Goal: Task Accomplishment & Management: Manage account settings

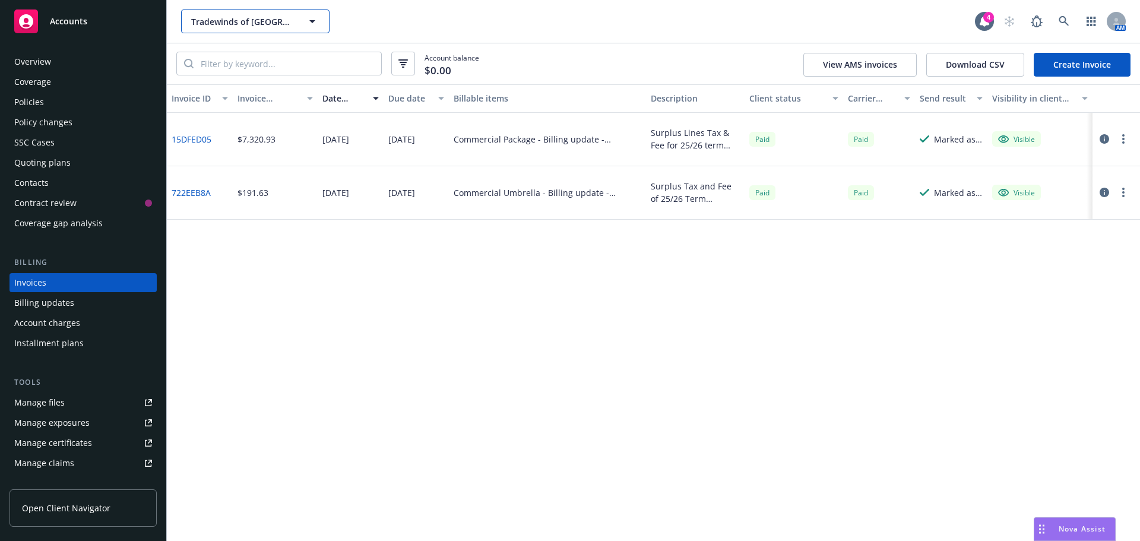
click at [242, 27] on span "Tradewinds of [GEOGRAPHIC_DATA][PERSON_NAME]" at bounding box center [242, 21] width 103 height 12
type input "marietta"
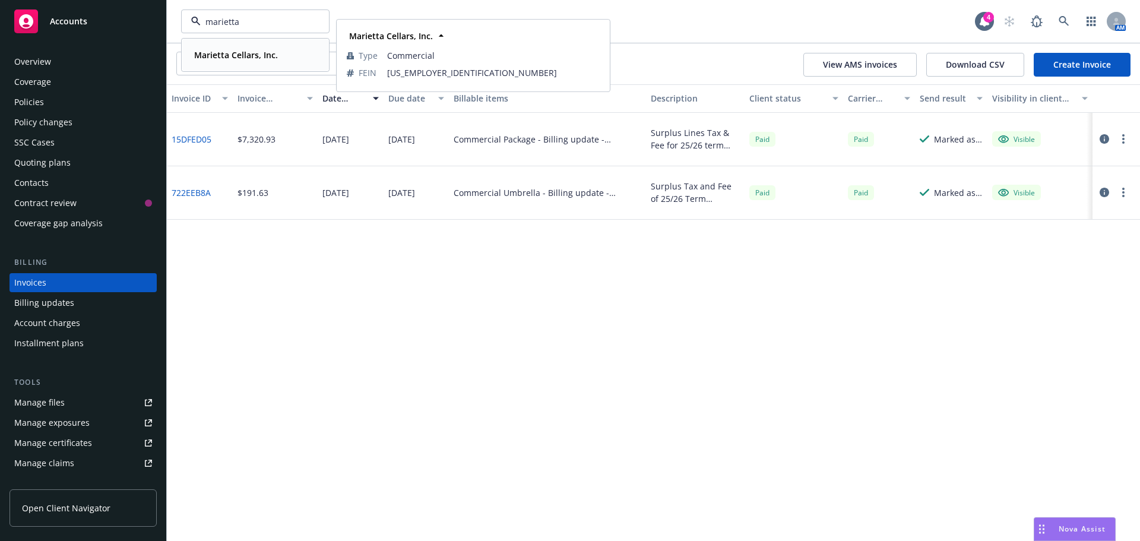
click at [238, 57] on strong "Marietta Cellars, Inc." at bounding box center [236, 54] width 84 height 11
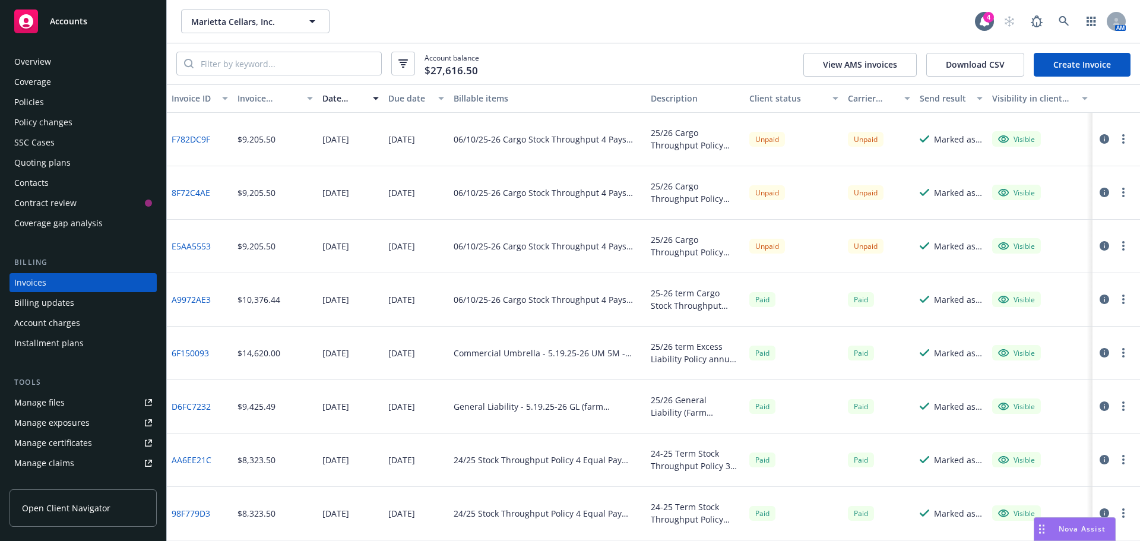
click at [49, 125] on div "Policy changes" at bounding box center [43, 122] width 58 height 19
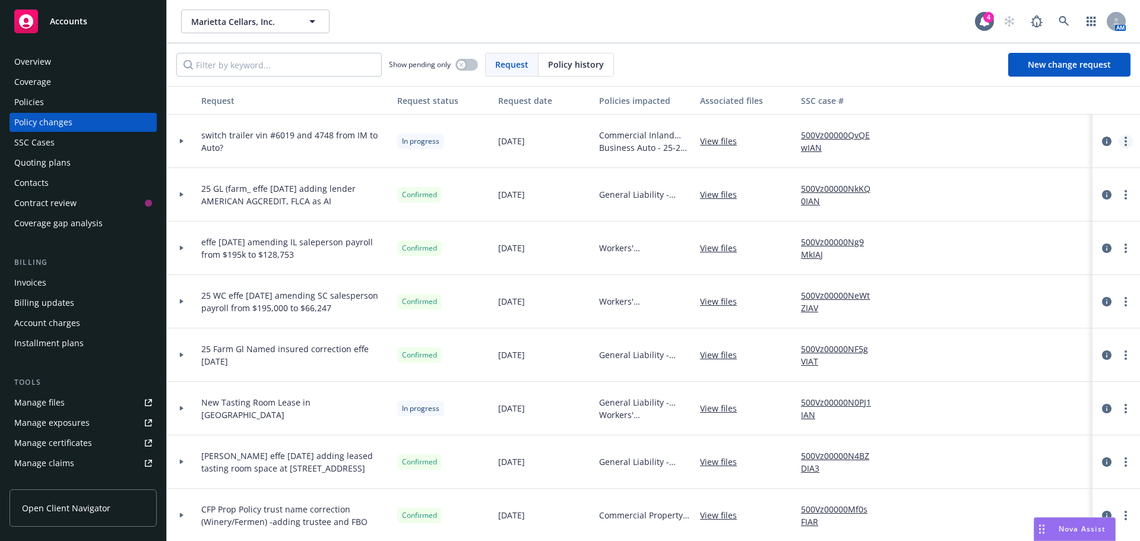
click at [1119, 146] on link "more" at bounding box center [1126, 141] width 14 height 14
click at [1019, 242] on link "Resume workflow" at bounding box center [1022, 237] width 204 height 24
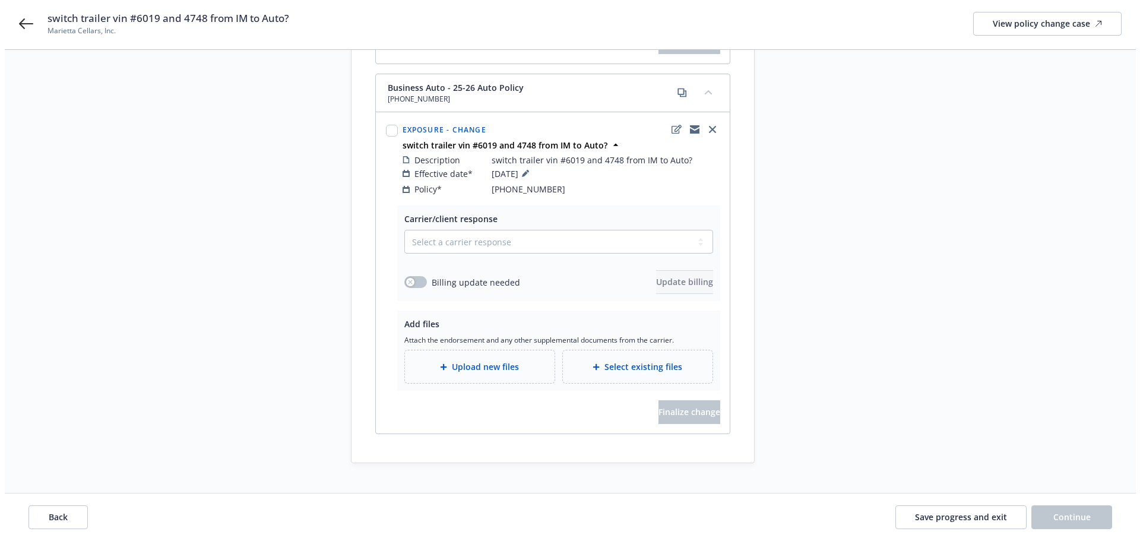
scroll to position [497, 0]
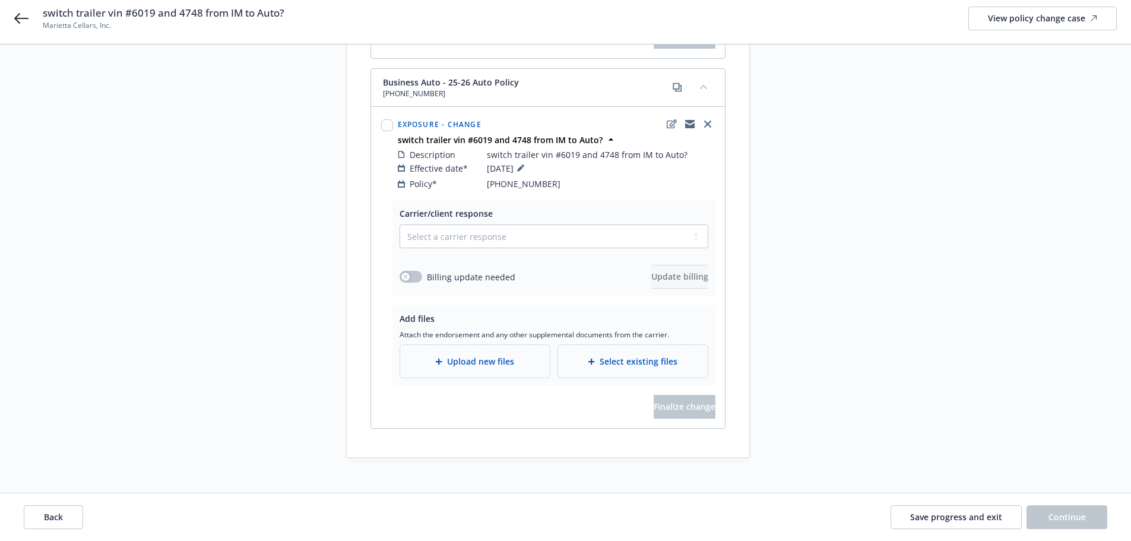
click at [495, 355] on span "Upload new files" at bounding box center [480, 361] width 67 height 12
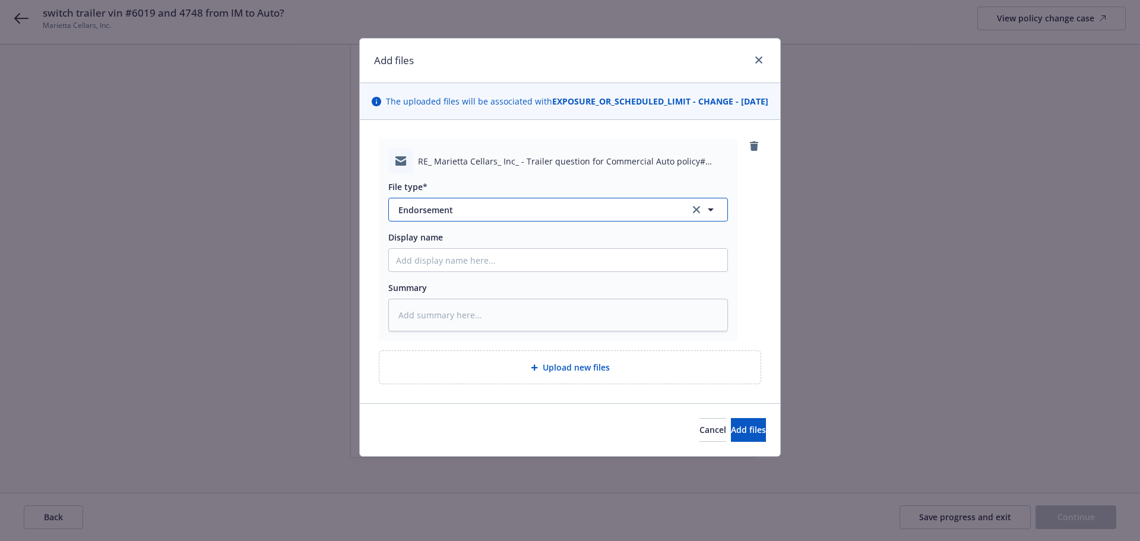
click at [435, 216] on span "Endorsement" at bounding box center [536, 210] width 275 height 12
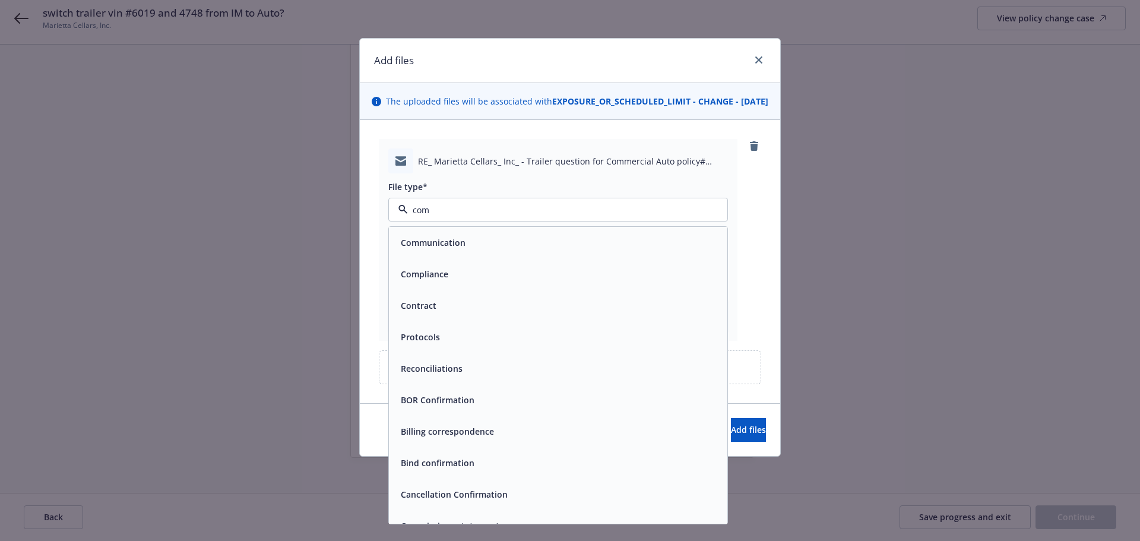
type input "comm"
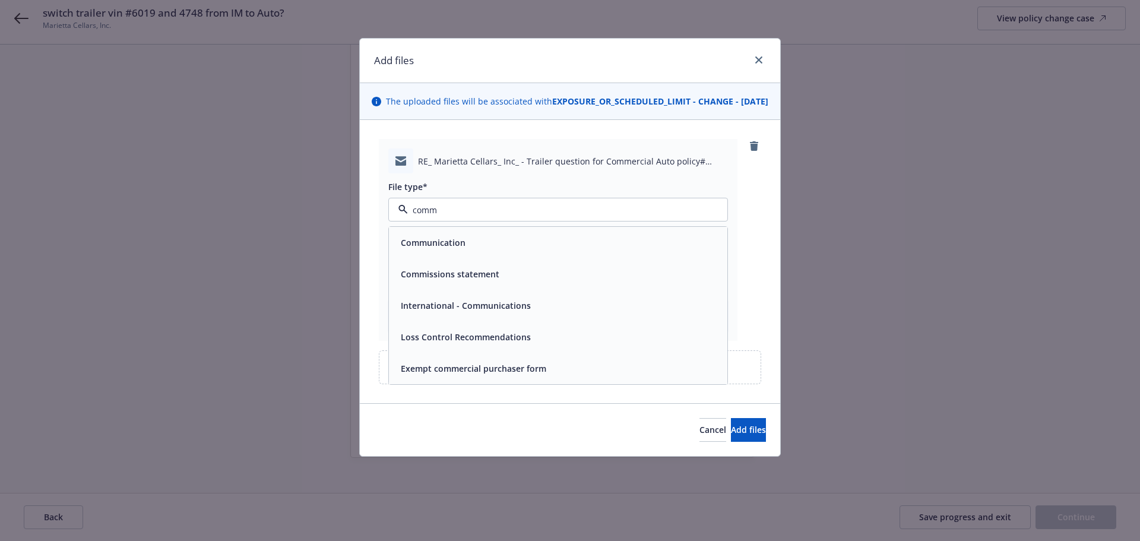
click at [426, 249] on span "Communication" at bounding box center [433, 242] width 65 height 12
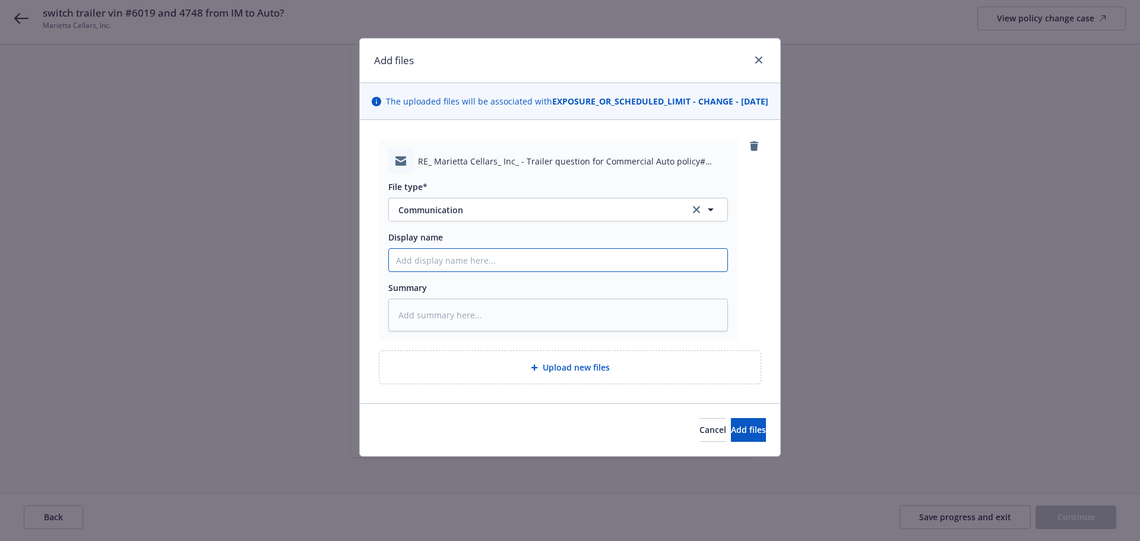
click at [412, 271] on input "Display name" at bounding box center [558, 260] width 339 height 23
type textarea "x"
type input "E"
type textarea "x"
type input "EM"
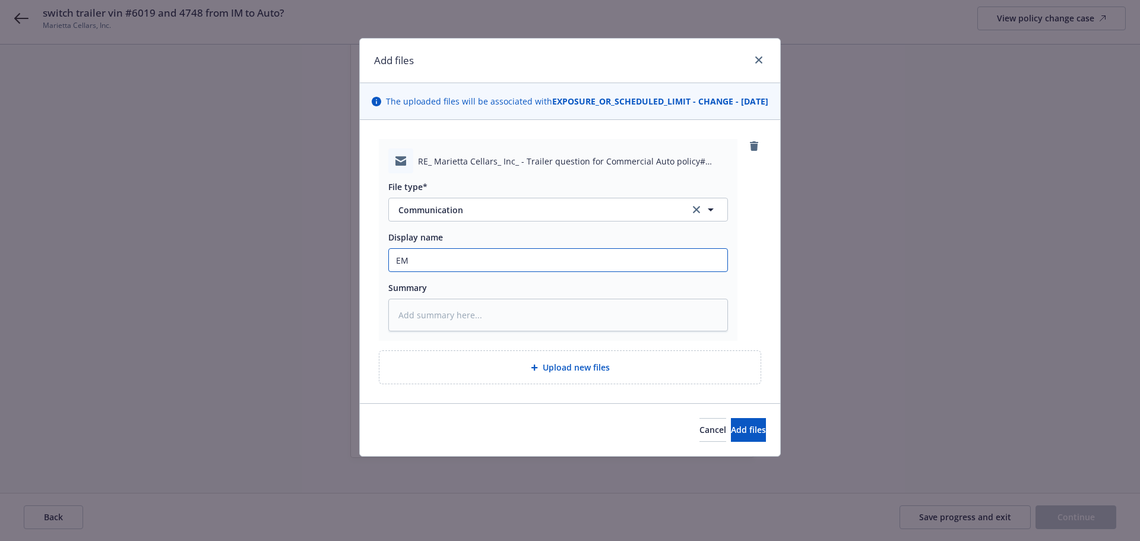
type textarea "x"
type input "EMF"
type textarea "x"
type input "EMFC"
type textarea "x"
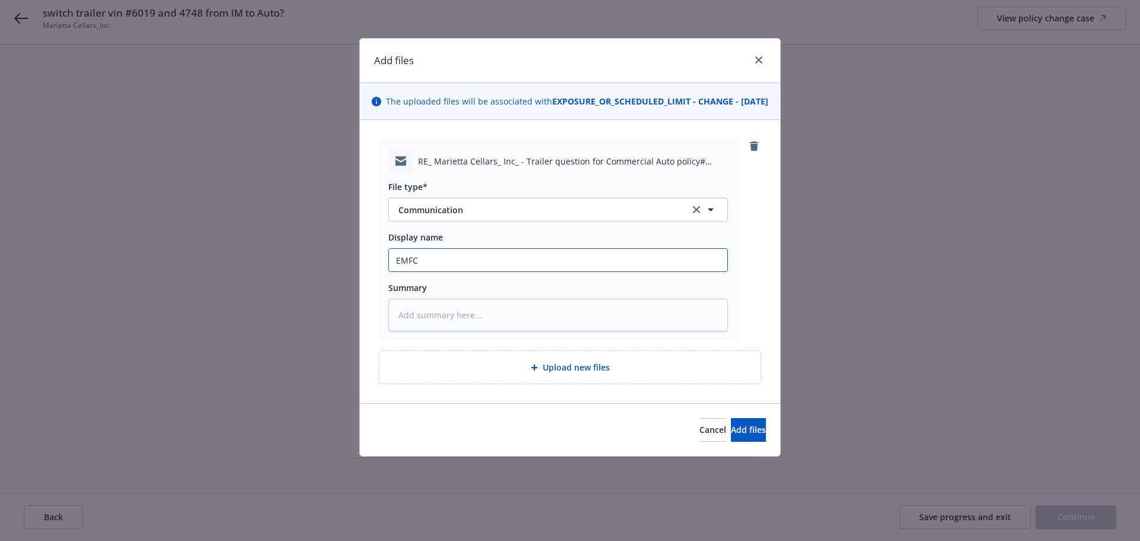
type input "EMFC/"
type textarea "x"
type input "EMFC/C"
type textarea "x"
type input "EMFC/Ch"
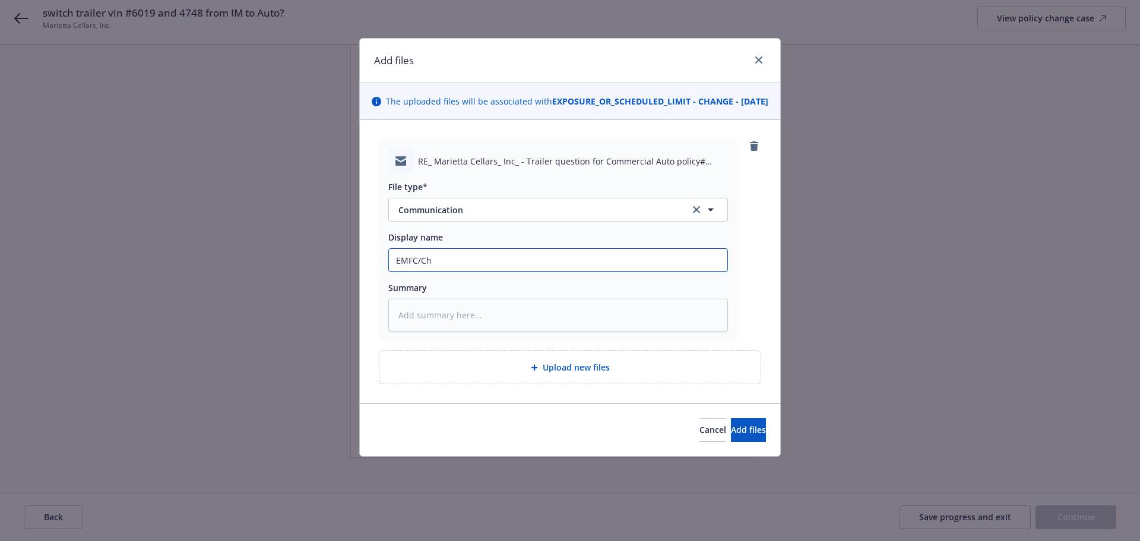
type textarea "x"
type input "EMFC/Chu"
type textarea "x"
type input "EMFC/Chub"
type textarea "x"
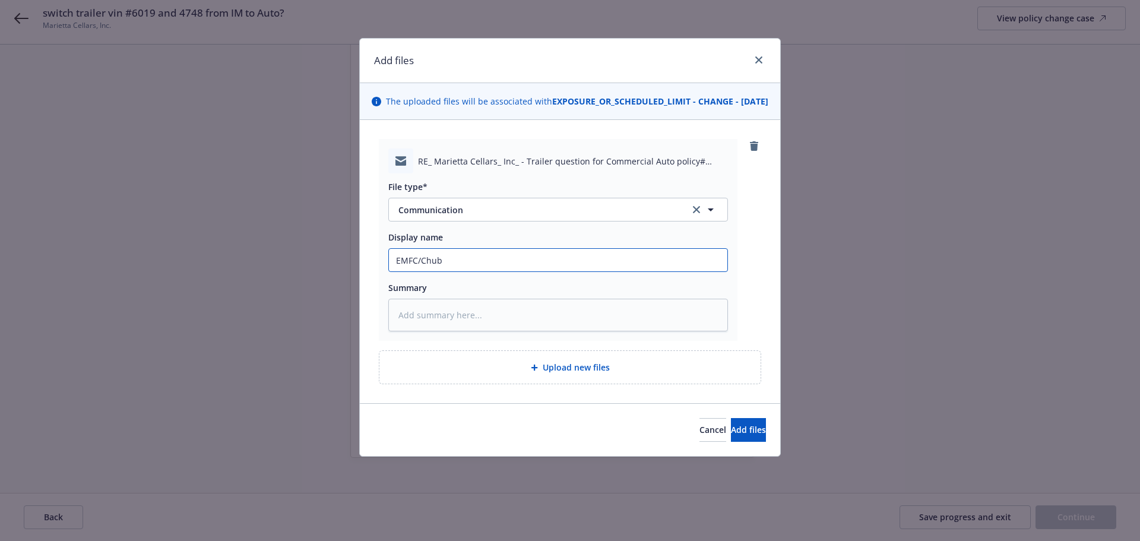
type input "EMFC/Chubb"
type textarea "x"
type input "EMFC/Chubb"
type textarea "x"
type input "EMFC/Chubb -"
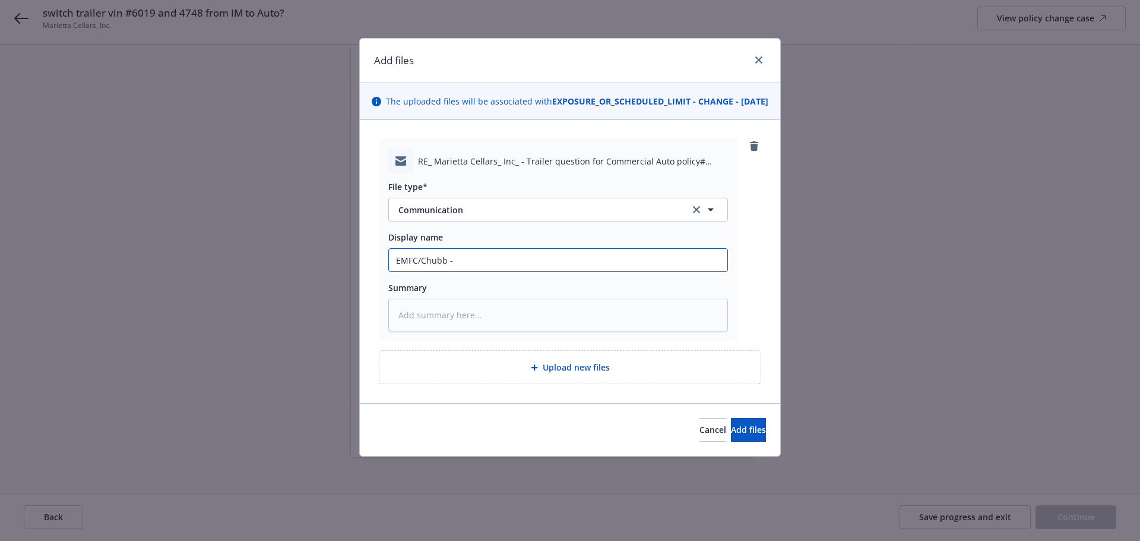
type textarea "x"
type input "EMFC/Chubb -r"
type textarea "x"
type input "EMFC/Chubb -re"
type textarea "x"
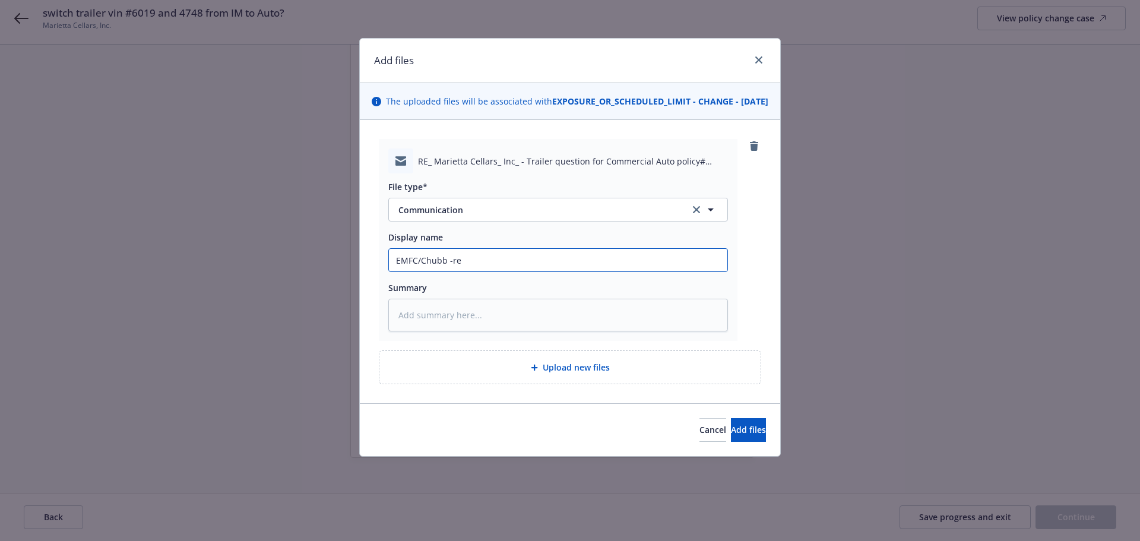
type input "EMFC/Chubb -res"
type textarea "x"
type input "EMFC/Chubb -resp"
type textarea "x"
type input "EMFC/Chubb -respo"
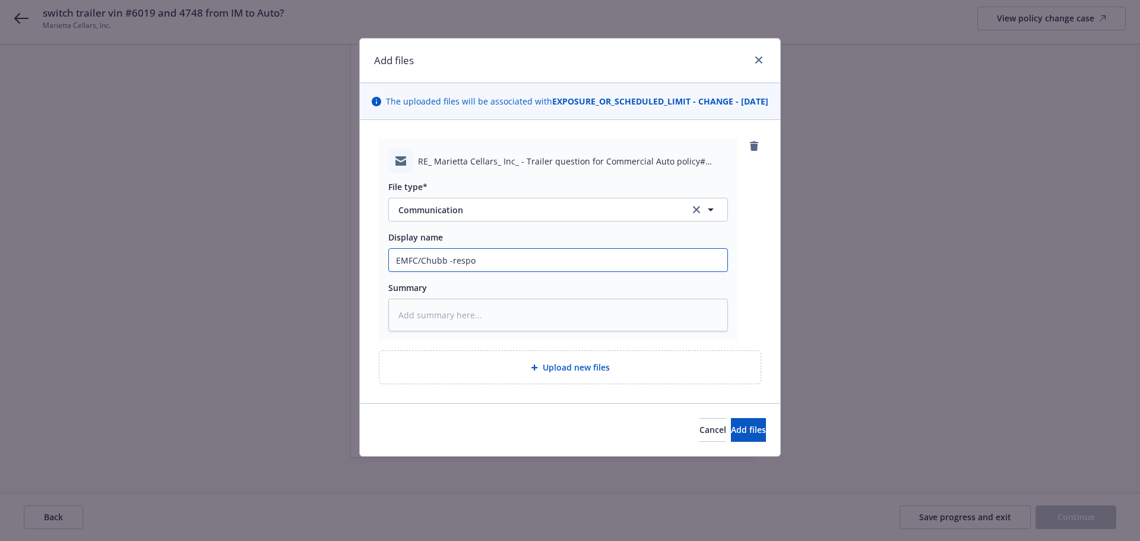
type textarea "x"
type input "EMFC/Chubb -respon"
type textarea "x"
type input "EMFC/Chubb -respons"
type textarea "x"
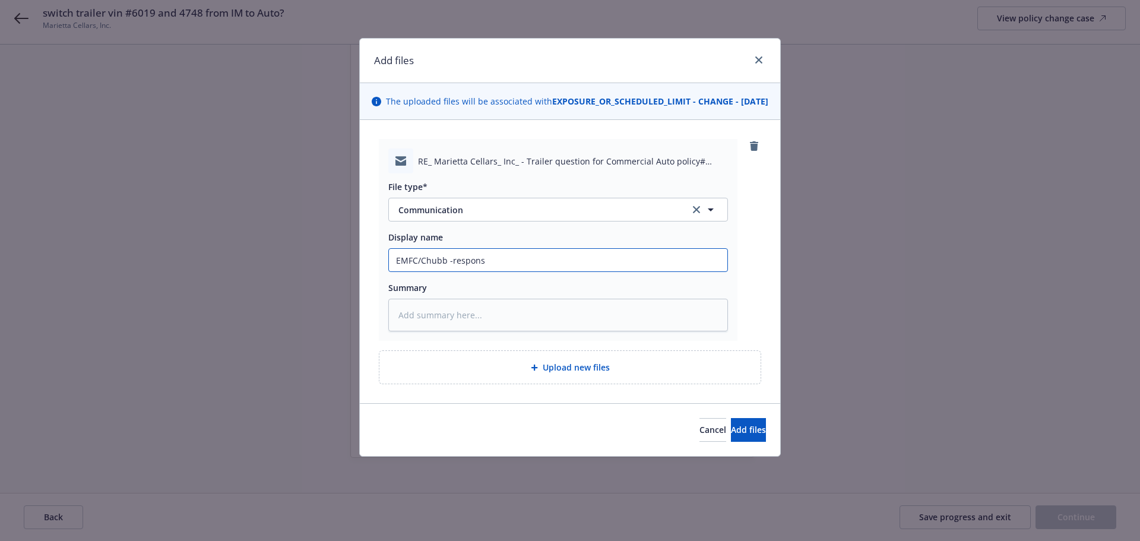
type input "EMFC/Chubb -response"
type textarea "x"
type input "EMFC/Chubb -response t"
type textarea "x"
type input "EMFC/Chubb -response to"
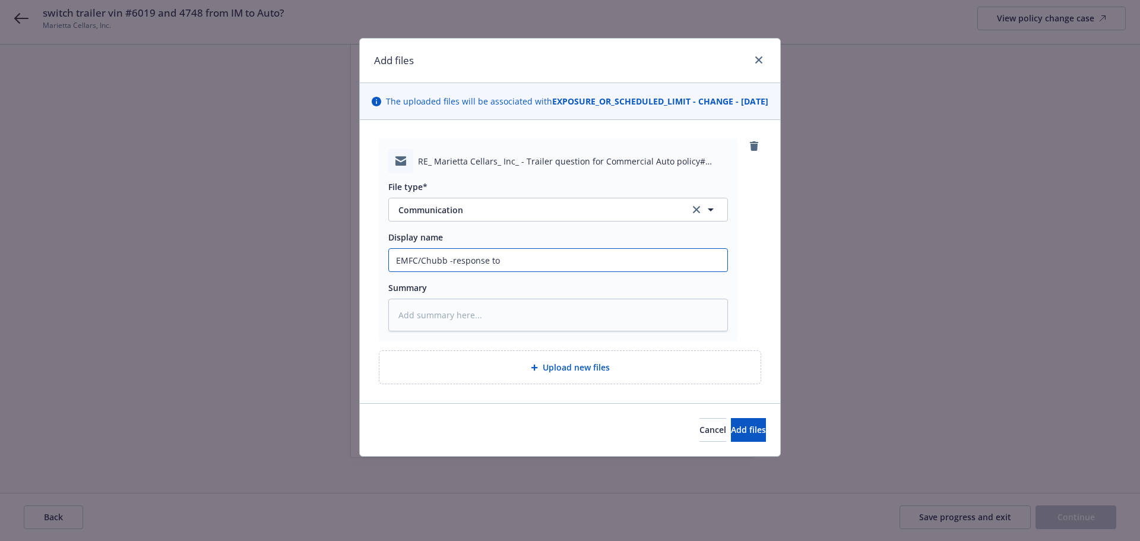
type textarea "x"
type input "EMFC/Chubb -response to"
type textarea "x"
type input "EMFC/Chubb -response to l"
type textarea "x"
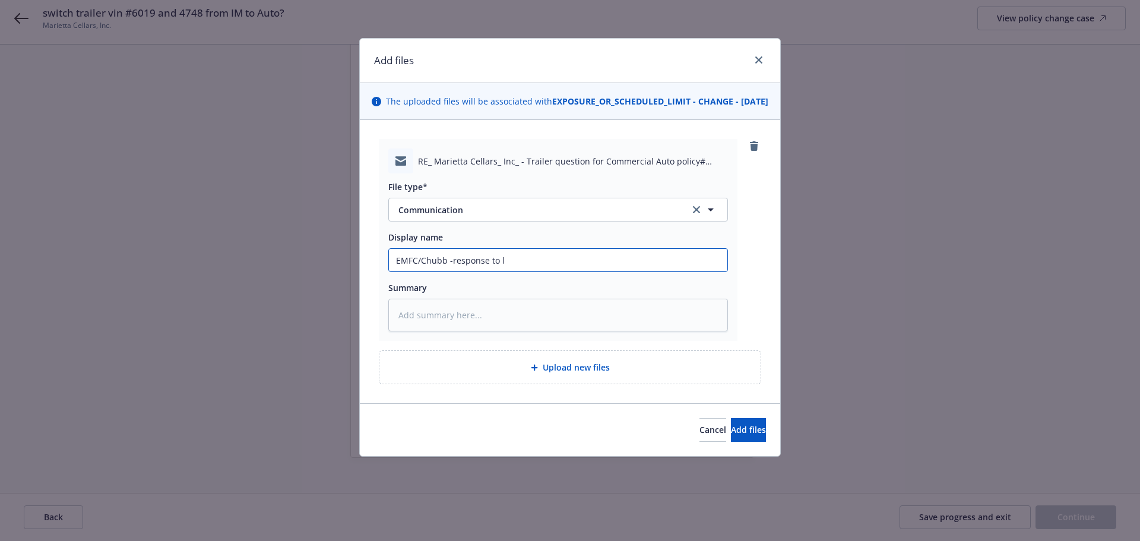
type input "EMFC/Chubb -response to li"
type textarea "x"
type input "EMFC/Chubb -response to lia"
type textarea "x"
type input "EMFC/Chubb -response to li"
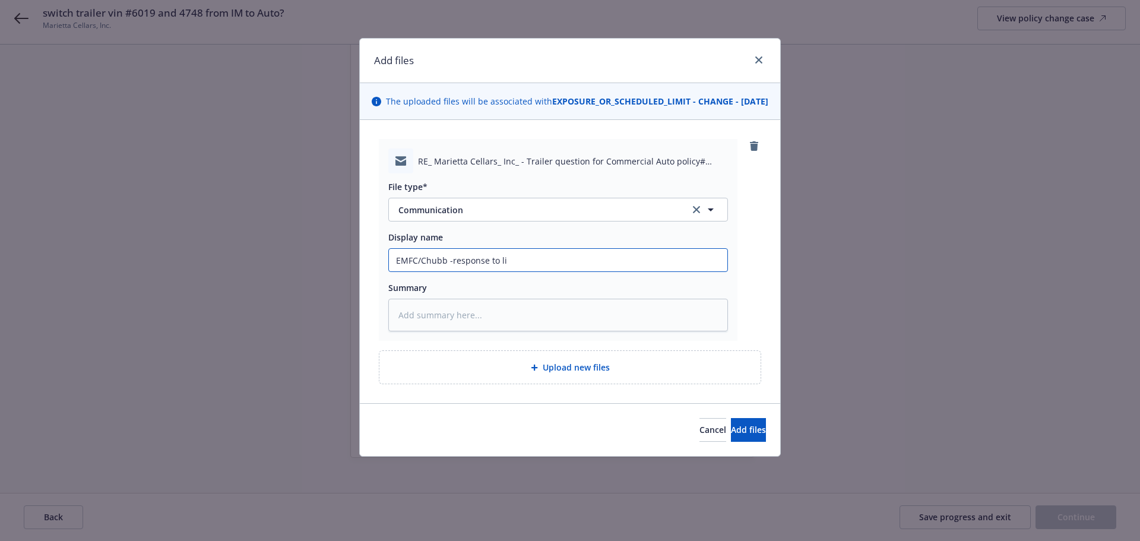
type textarea "x"
type input "EMFC/Chubb -response to l"
type textarea "x"
type input "EMFC/Chubb -response to"
type textarea "x"
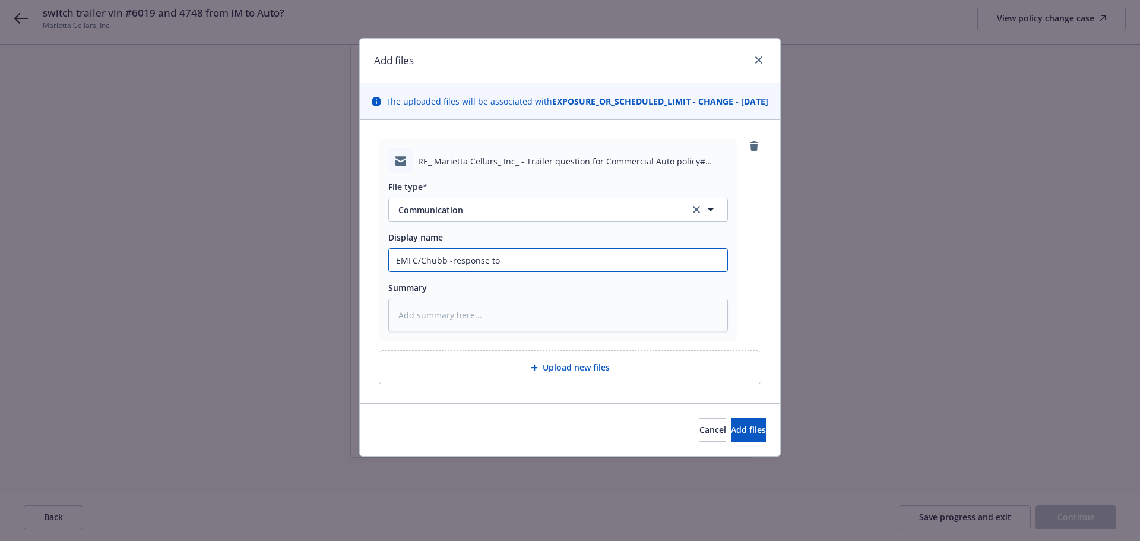
type input "EMFC/Chubb -response to a"
type textarea "x"
type input "EMFC/Chubb -response to au"
type textarea "x"
type input "EMFC/Chubb -response to aut"
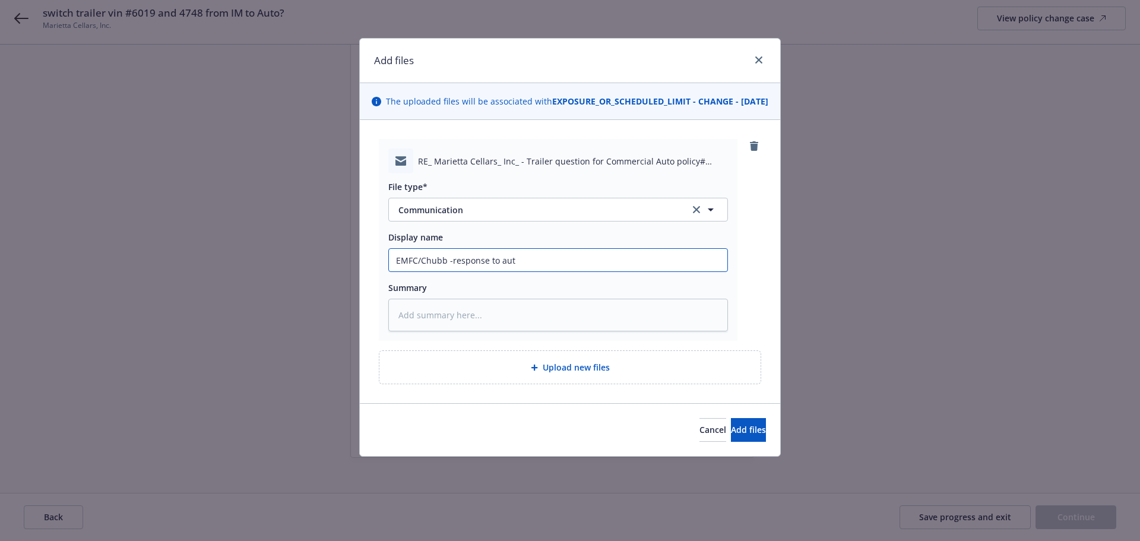
type textarea "x"
type input "EMFC/Chubb -response to auto"
type textarea "x"
type input "EMFC/Chubb -response to auto"
type textarea "x"
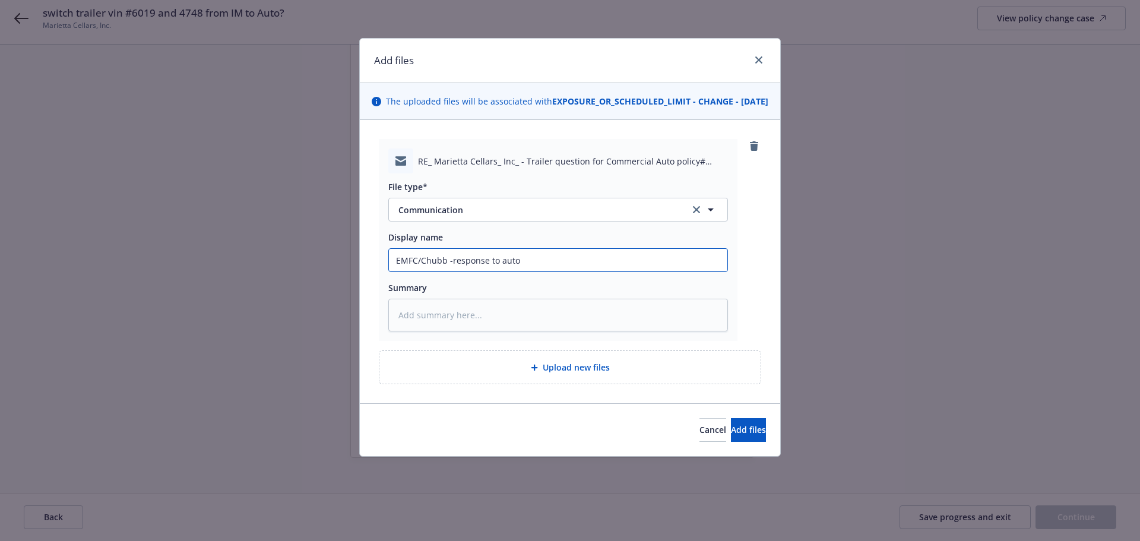
type input "EMFC/Chubb -response to auto l"
type textarea "x"
type input "EMFC/Chubb -response to auto li"
type textarea "x"
type input "EMFC/Chubb -response to auto liab"
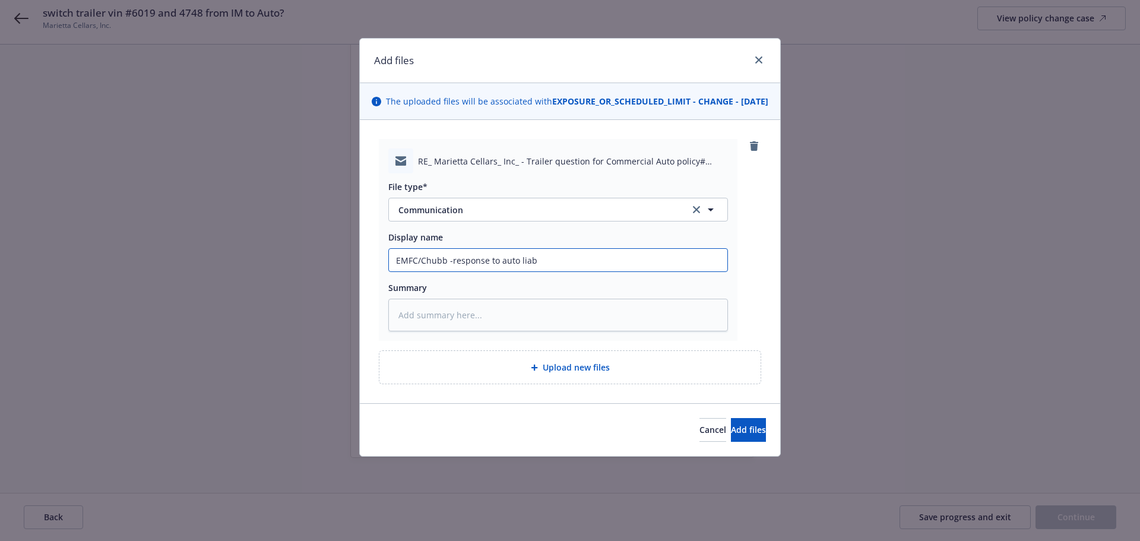
type textarea "x"
type input "EMFC/Chubb -response to auto liabi"
type textarea "x"
type input "EMFC/Chubb -response to auto liabil"
type textarea "x"
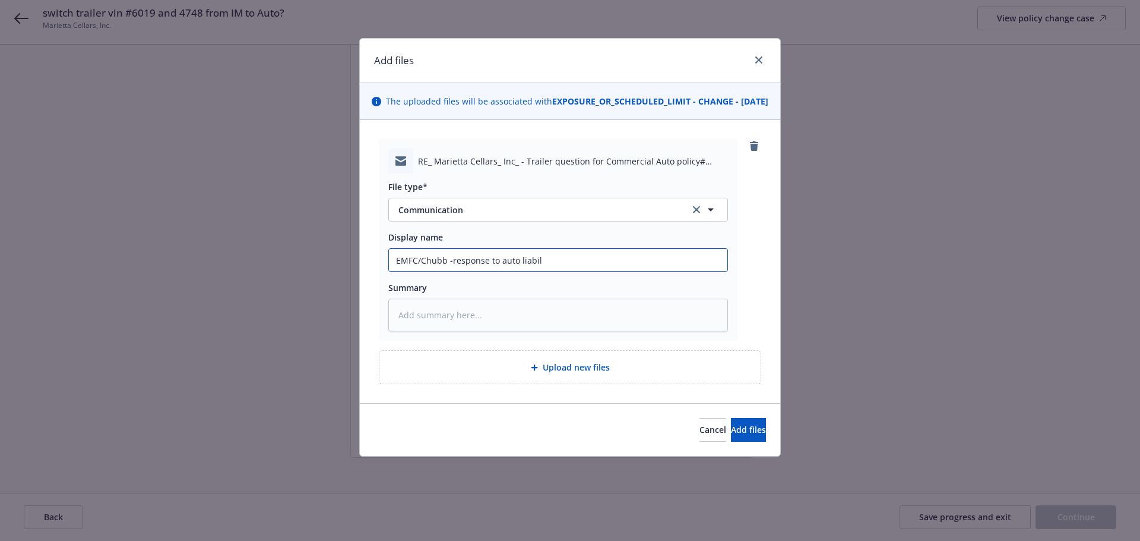
type input "EMFC/Chubb -response to auto liabili"
type textarea "x"
type input "EMFC/Chubb -response to auto liabilit"
type textarea "x"
type input "EMFC/Chubb -response to auto liability"
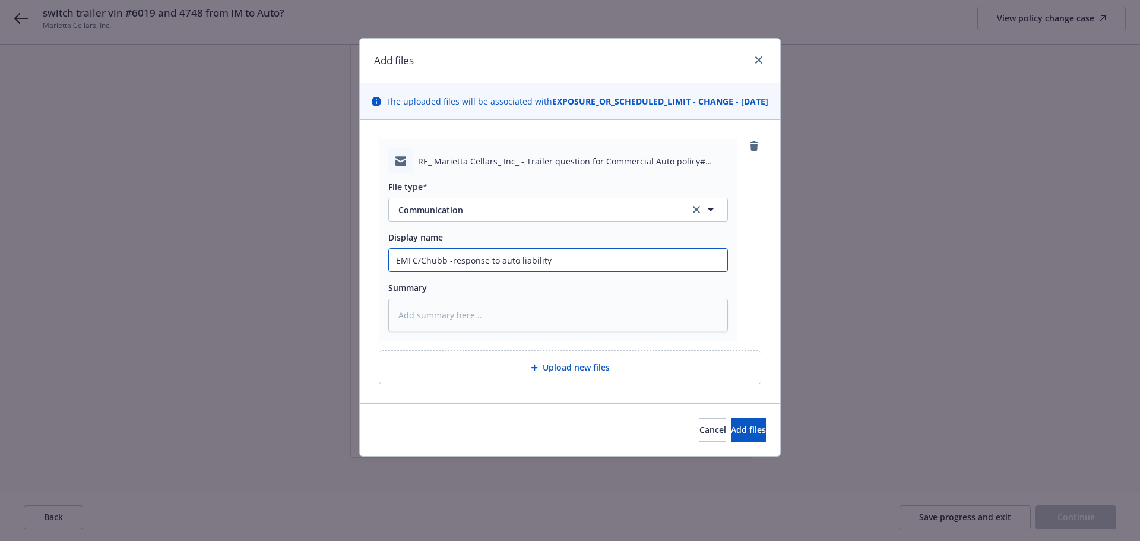
type textarea "x"
type input "EMFC/Chubb -response to auto liability"
type textarea "x"
type input "EMFC/Chubb -response to auto liability c"
type textarea "x"
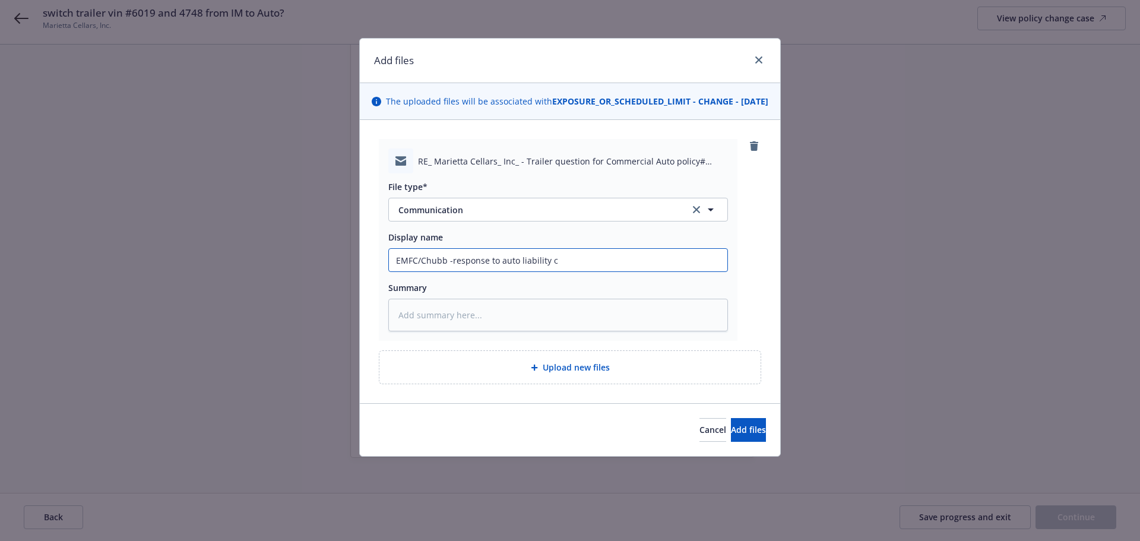
type input "EMFC/Chubb -response to auto liability co"
type textarea "x"
type input "EMFC/Chubb -response to auto liability cov"
type textarea "x"
type input "EMFC/Chubb -response to auto liability cove"
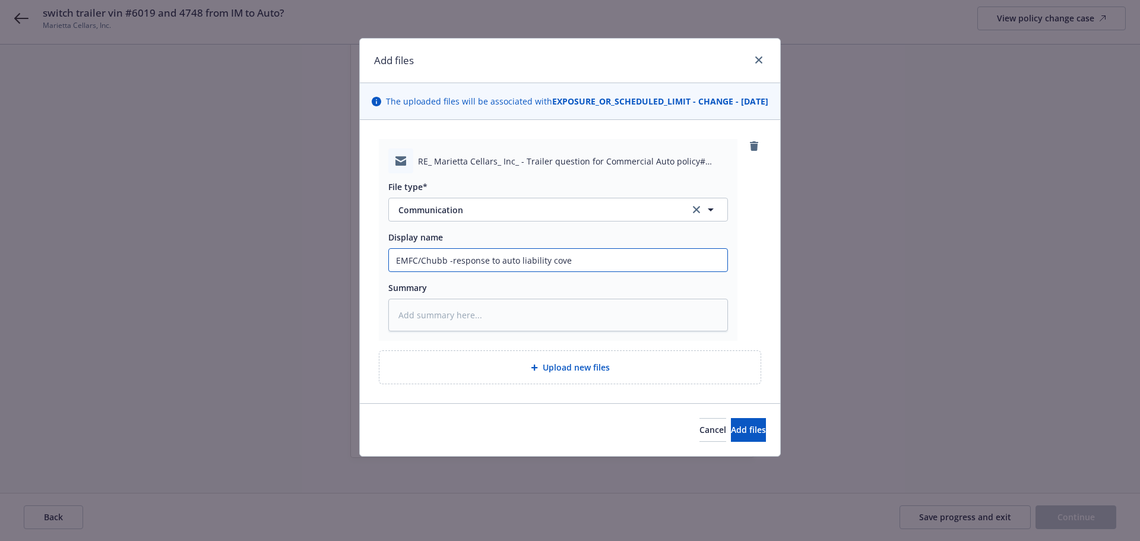
type textarea "x"
type input "EMFC/Chubb -response to auto liability covera"
type textarea "x"
type input "EMFC/Chubb -response to auto liability coverag"
type textarea "x"
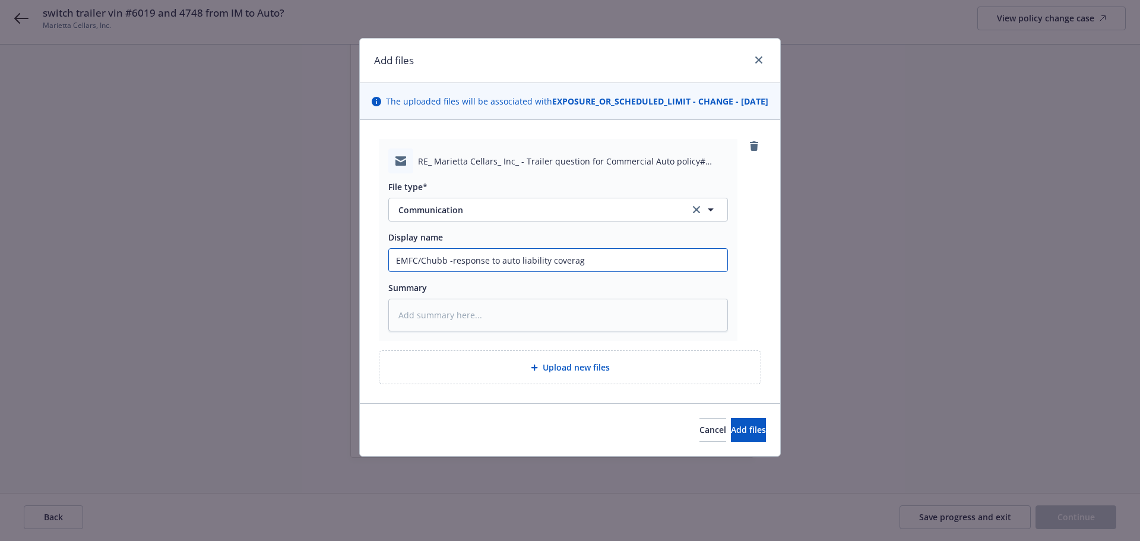
type input "EMFC/Chubb -response to auto liability coverage"
type textarea "x"
type input "EMFC/Chubb -response to auto liability coverage"
click at [501, 271] on input "EMFC/Chubb -response to auto liability coverage" at bounding box center [558, 260] width 339 height 23
type textarea "x"
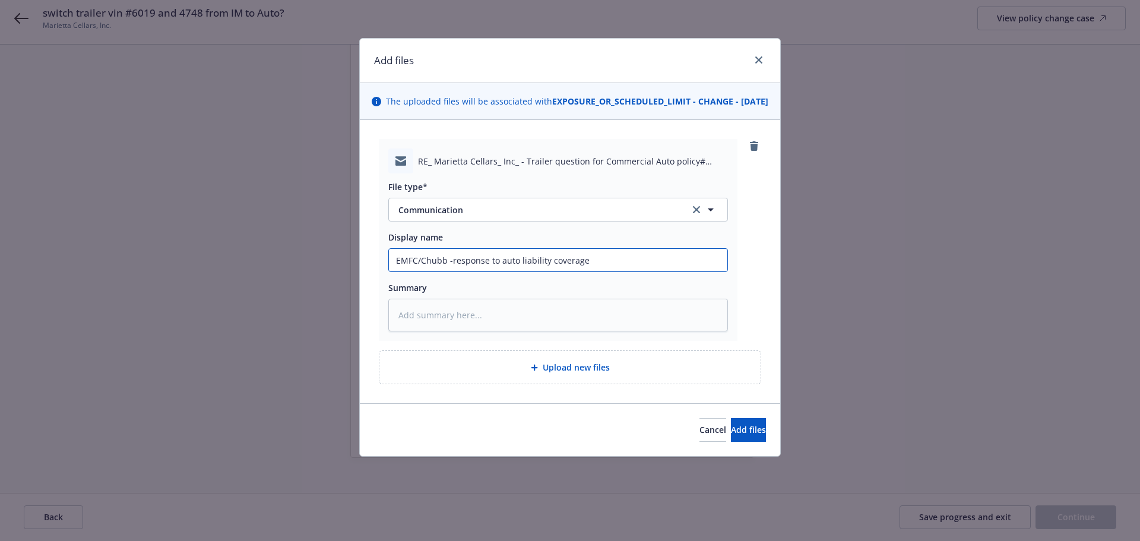
type input "EMFC/Chubb -response to qauto liability coverage"
type textarea "x"
type input "EMFC/Chubb -response to quauto liability coverage"
type textarea "x"
type input "EMFC/Chubb -response to queauto liability coverage"
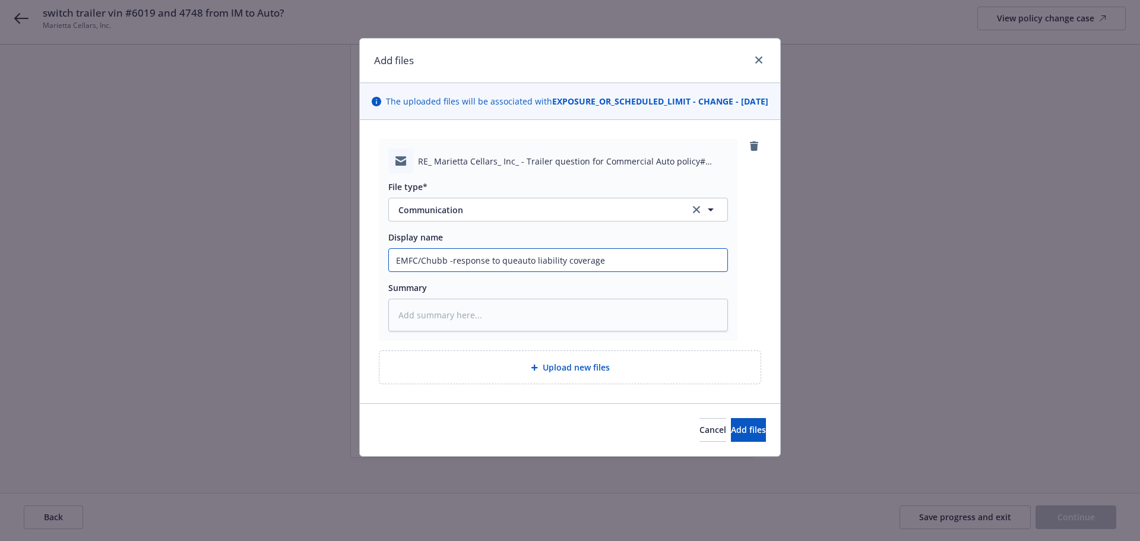
type textarea "x"
type input "EMFC/Chubb -response to quesauto liability coverage"
type textarea "x"
type input "EMFC/Chubb -response to questiauto liability coverage"
type textarea "x"
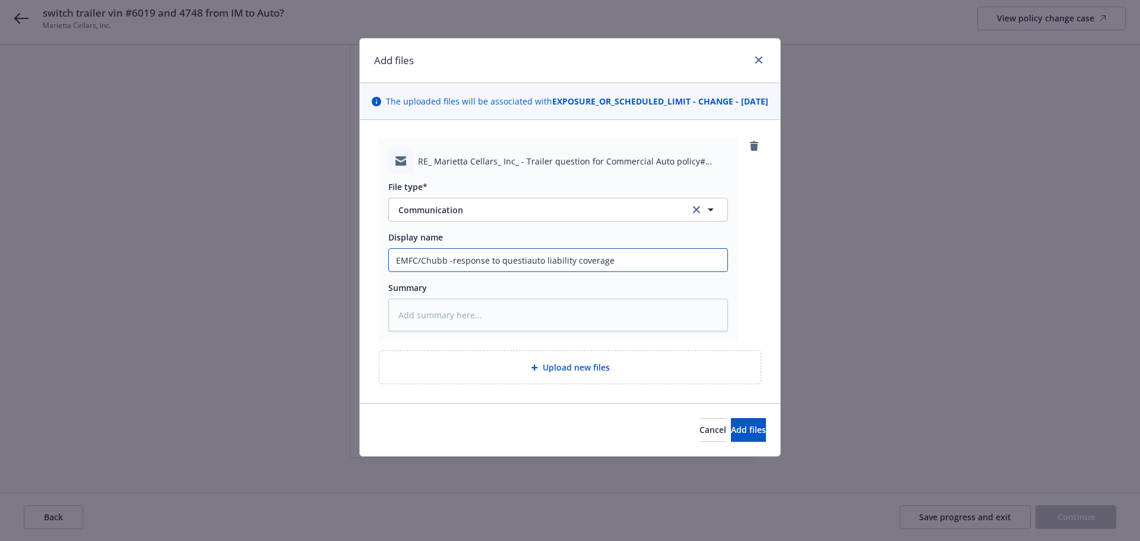
type input "EMFC/Chubb -response to questioauto liability coverage"
type textarea "x"
type input "EMFC/Chubb -response to questionauto liability coverage"
type textarea "x"
type input "EMFC/Chubb -response to question auto liability coverage"
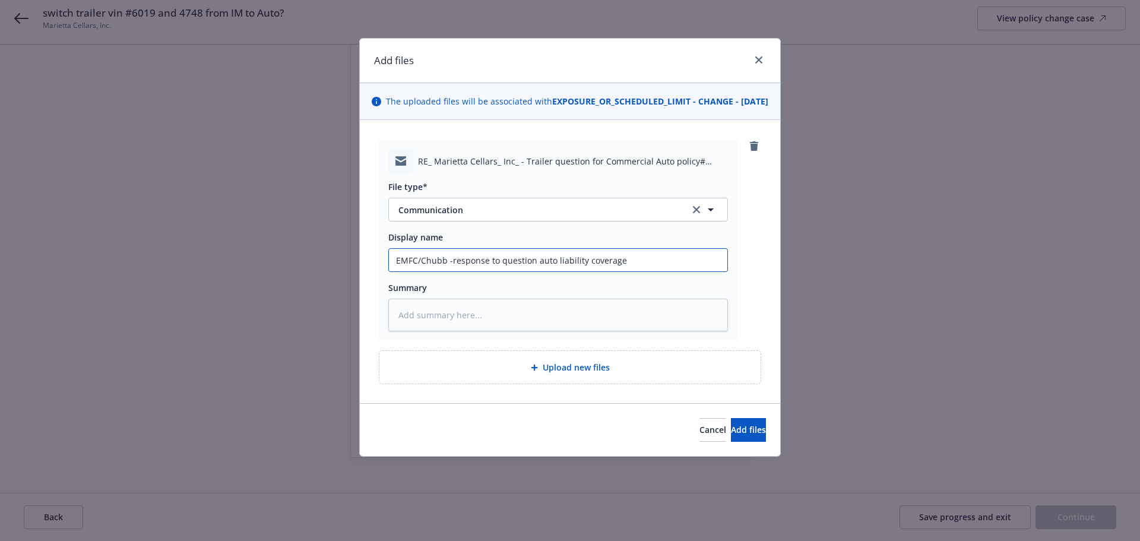
type textarea "x"
type input "EMFC/Chubb -response to question rauto liability coverage"
type textarea "x"
type input "EMFC/Chubb -response to question reauto liability coverage"
type textarea "x"
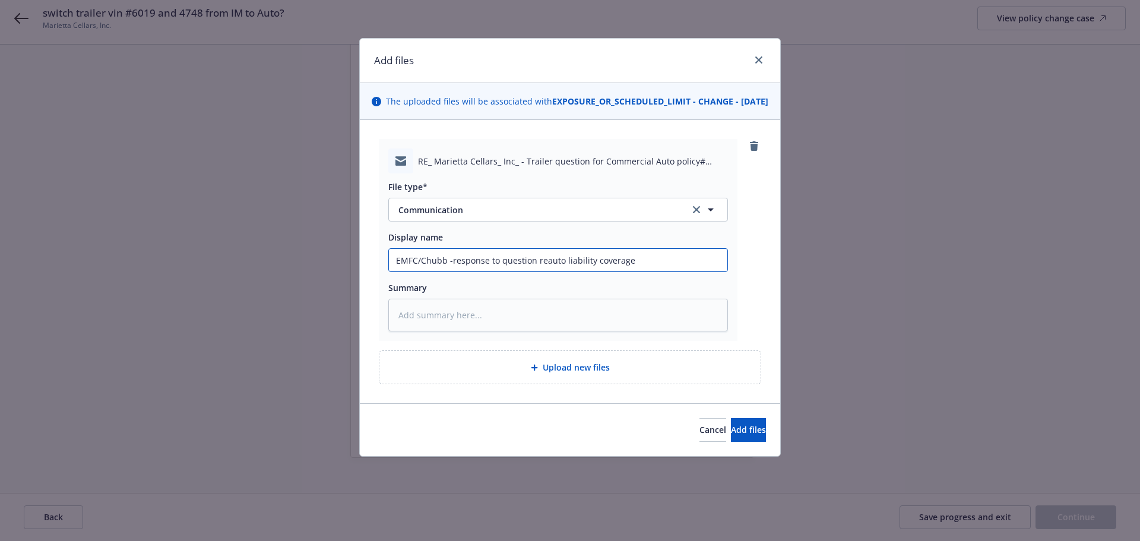
type input "EMFC/Chubb -response to question rauto liability coverage"
type textarea "x"
type input "EMFC/Chubb -response to question auto liability coverage"
type textarea "x"
type input "EMFC/Chubb -response to questionauto liability coverage"
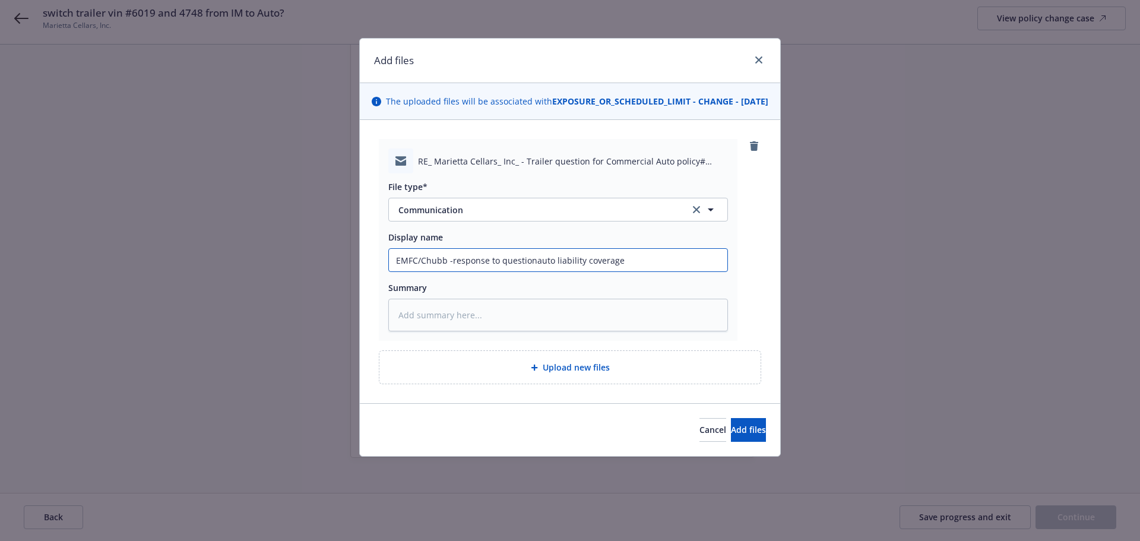
type textarea "x"
type input "EMFC/Chubb -response to questioauto liability coverage"
type textarea "x"
type input "EMFC/Chubb -response to questiauto liability coverage"
type textarea "x"
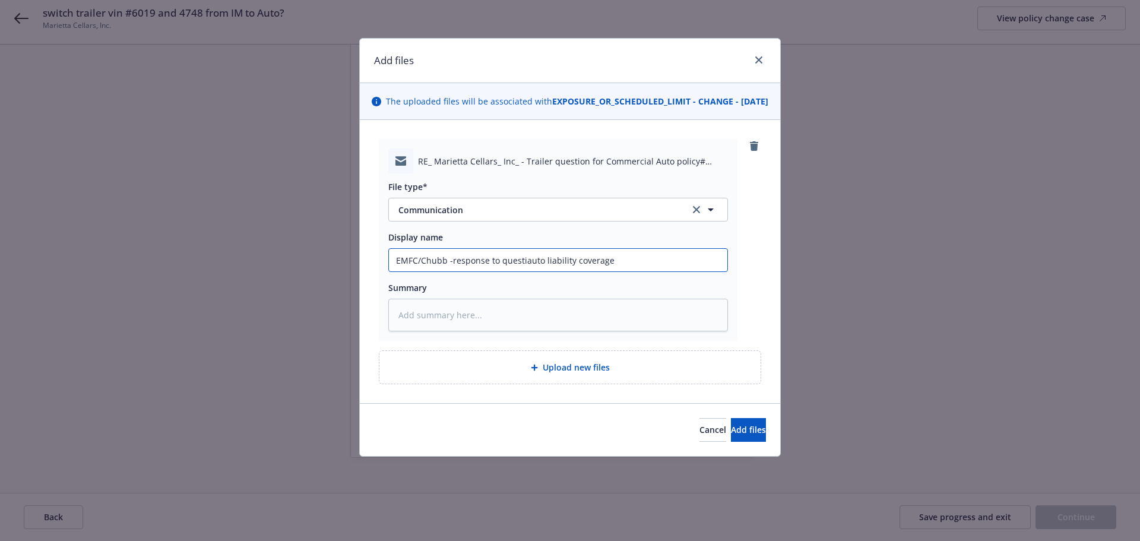
type input "EMFC/Chubb -response to questauto liability coverage"
type textarea "x"
type input "EMFC/Chubb -response to quesauto liability coverage"
type textarea "x"
type input "EMFC/Chubb -response to queauto liability coverage"
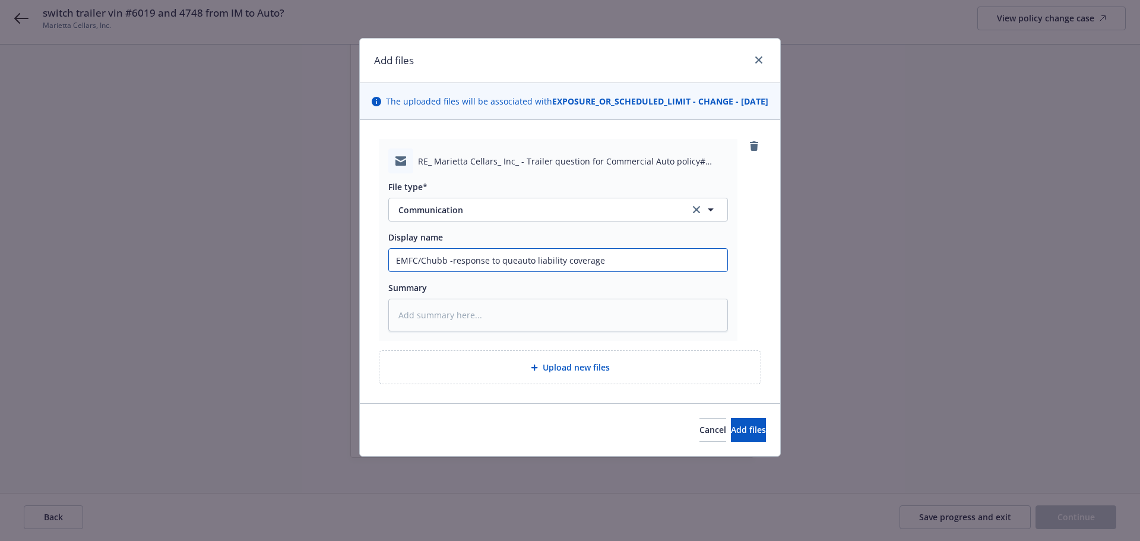
type textarea "x"
type input "EMFC/Chubb -response to qauto liability coverage"
type textarea "x"
type input "EMFC/Chubb -response to auto liability coverage"
type textarea "x"
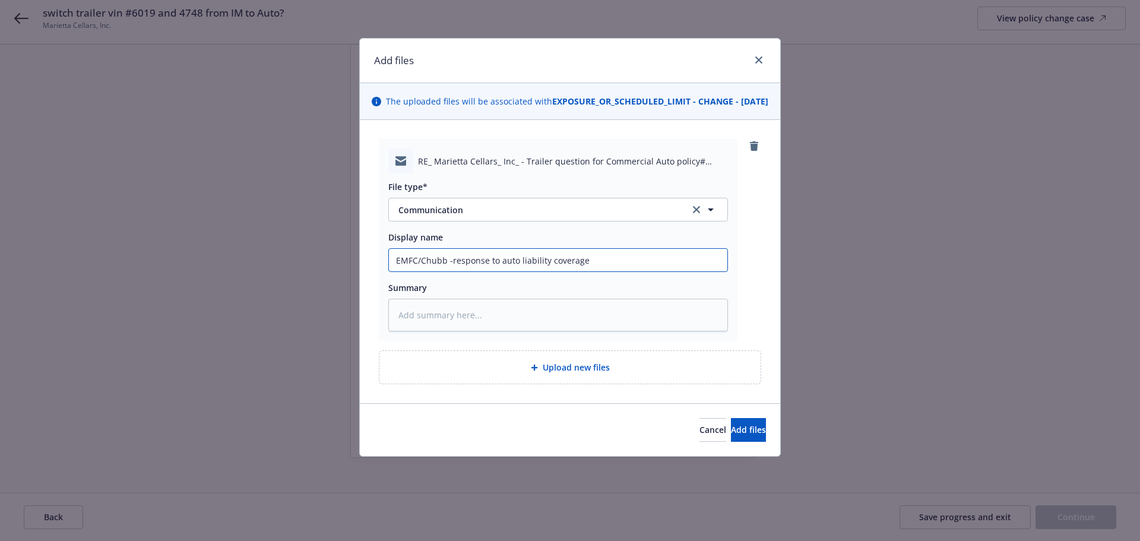
type input "EMFC/Chubb -response to tauto liability coverage"
type textarea "x"
type input "EMFC/Chubb -response to thauto liability coverage"
type textarea "x"
type input "EMFC/Chubb -response to theauto liability coverage"
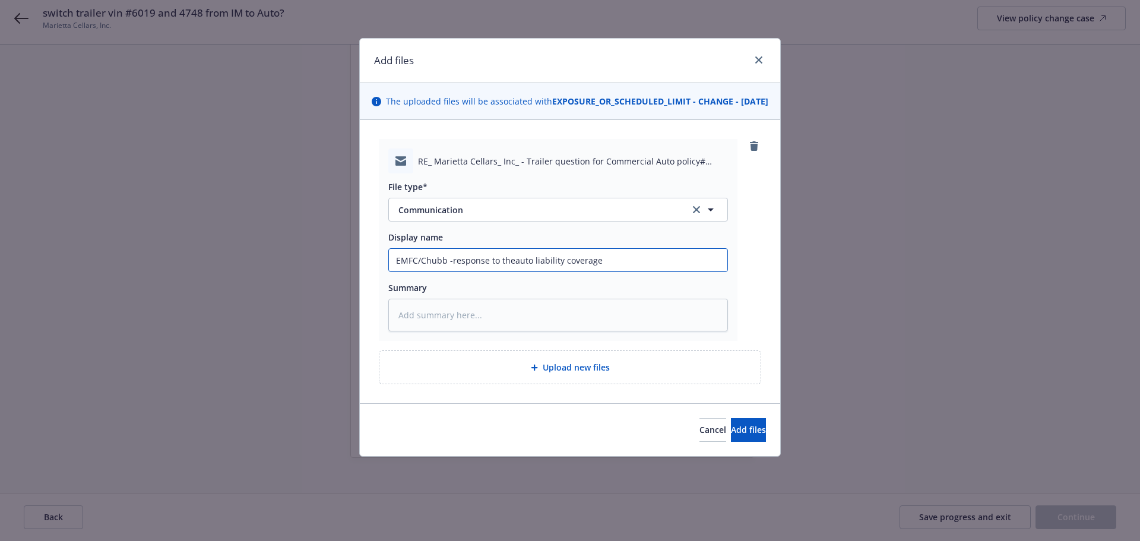
type textarea "x"
type input "EMFC/Chubb -response to the auto liability coverage"
type textarea "x"
type input "EMFC/Chubb -response to the iauto liability coverage"
type textarea "x"
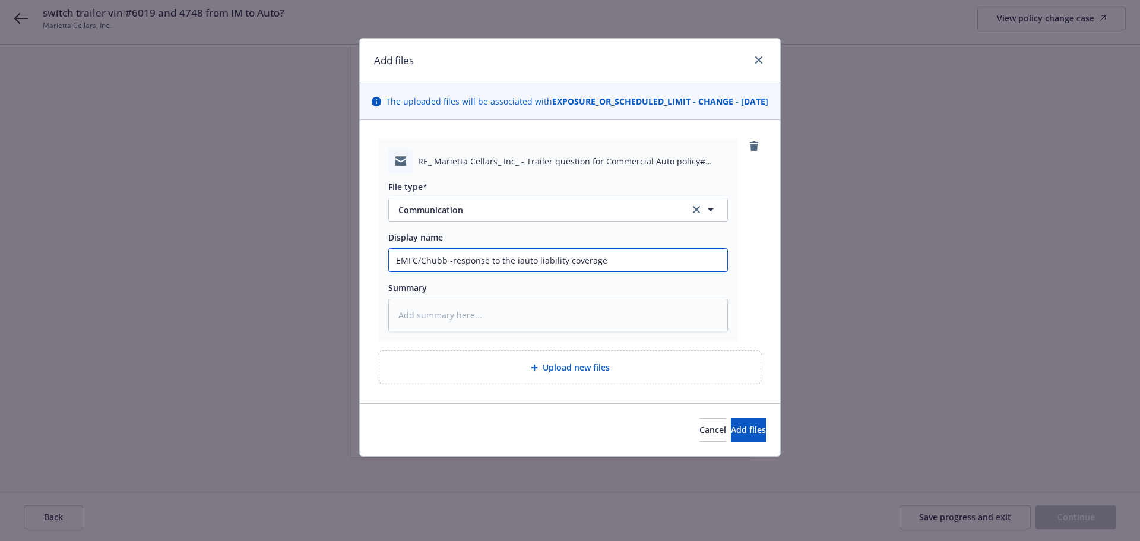
type input "EMFC/Chubb -response to the inauto liability coverage"
type textarea "x"
type input "EMFC/Chubb -response to the inaauto liability coverage"
type textarea "x"
type input "EMFC/Chubb -response to the inauto liability coverage"
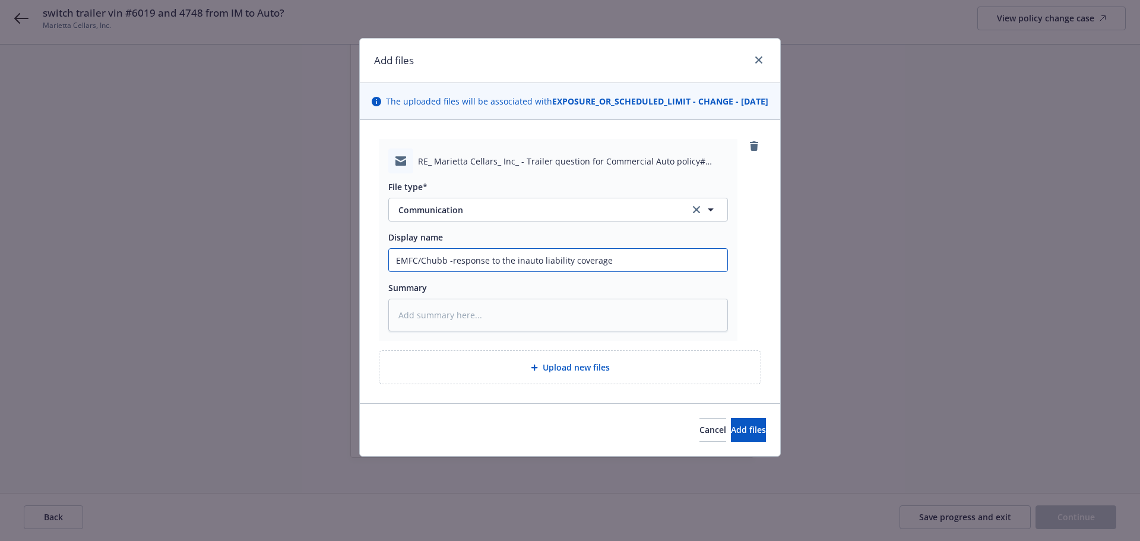
type textarea "x"
type input "EMFC/Chubb -response to the inuauto liability coverage"
type textarea "x"
type input "EMFC/Chubb -response to the inauto liability coverage"
type textarea "x"
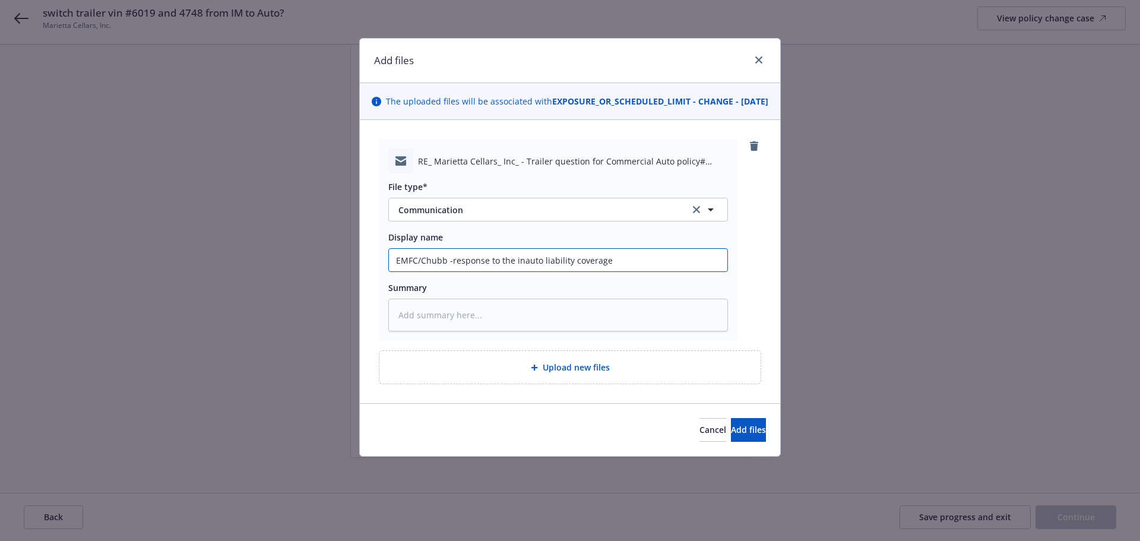
type input "EMFC/Chubb -response to the inuauto liability coverage"
type textarea "x"
type input "EMFC/Chubb -response to the inurauto liability coverage"
type textarea "x"
type input "EMFC/Chubb -response to the inuryauto liability coverage"
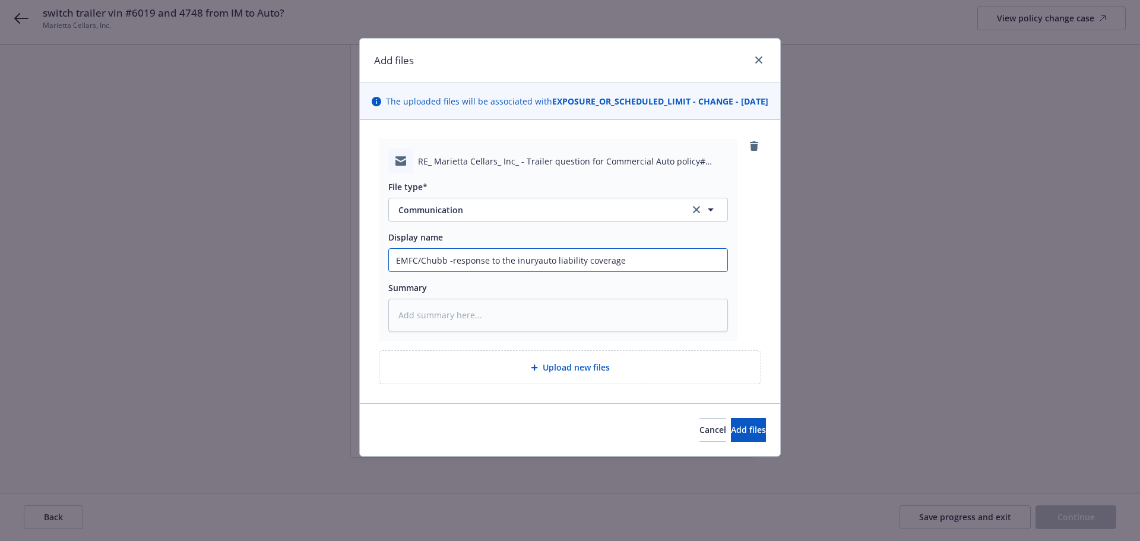
type textarea "x"
type input "EMFC/Chubb -response to the inury auto liability coverage"
drag, startPoint x: 518, startPoint y: 270, endPoint x: 524, endPoint y: 276, distance: 8.4
click at [524, 271] on input "EMFC/Chubb -response to the inury auto liability coverage" at bounding box center [558, 260] width 339 height 23
click at [521, 271] on input "EMFC/Chubb -response to the inury auto liability coverage" at bounding box center [558, 260] width 339 height 23
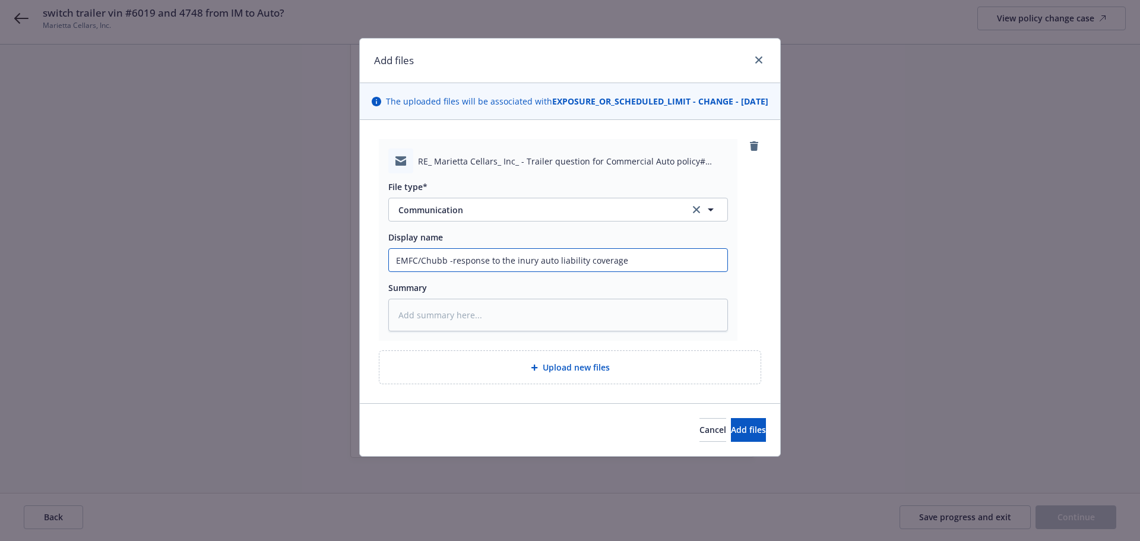
type textarea "x"
type input "EMFC/Chubb -response to the inqury auto liability coverage"
click at [530, 271] on input "EMFC/Chubb -response to the inqury auto liability coverage" at bounding box center [558, 260] width 339 height 23
drag, startPoint x: 539, startPoint y: 276, endPoint x: 545, endPoint y: 276, distance: 6.5
click at [539, 271] on input "EMFC/Chubb -response to the inqury auto liability coverage" at bounding box center [558, 260] width 339 height 23
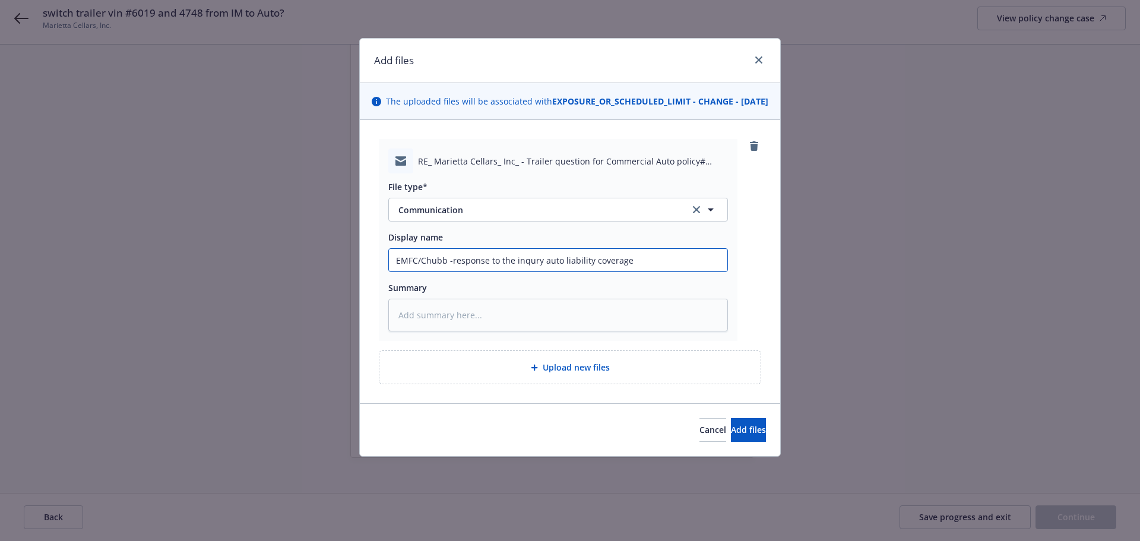
type textarea "x"
type input "EMFC/Chubb -response to the inquiry auto liability coverage"
type textarea "x"
type input "EMFC/Chubb -response to the inquiry auto liability coverage"
type textarea "x"
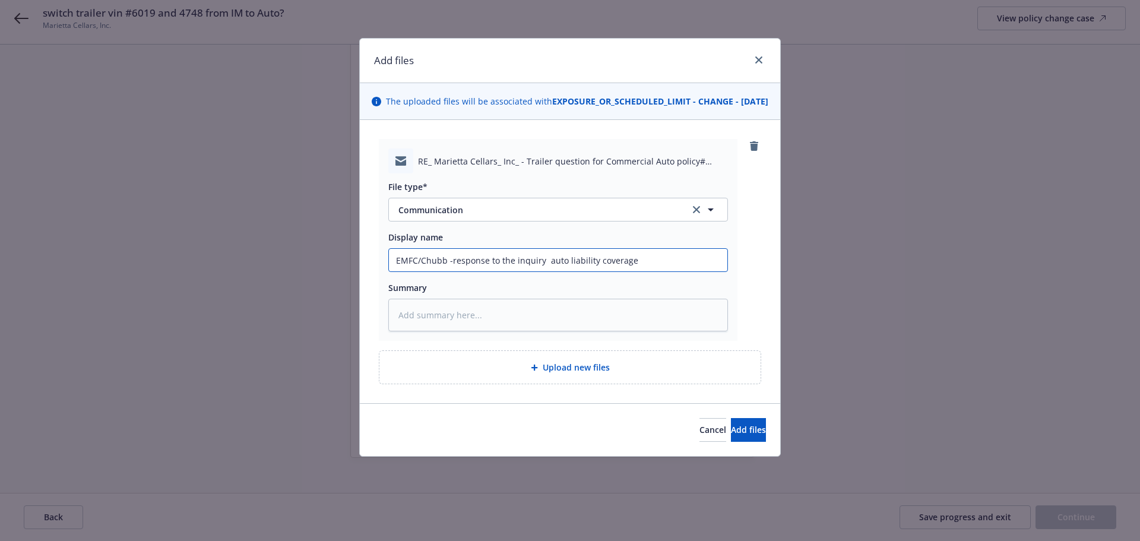
type input "EMFC/Chubb -response to the inquiry o auto liability coverage"
type textarea "x"
type input "EMFC/Chubb -response to the inquiry of auto liability coverage"
type textarea "x"
type input "EMFC/Chubb -response to the inquiry of auto liability coverage"
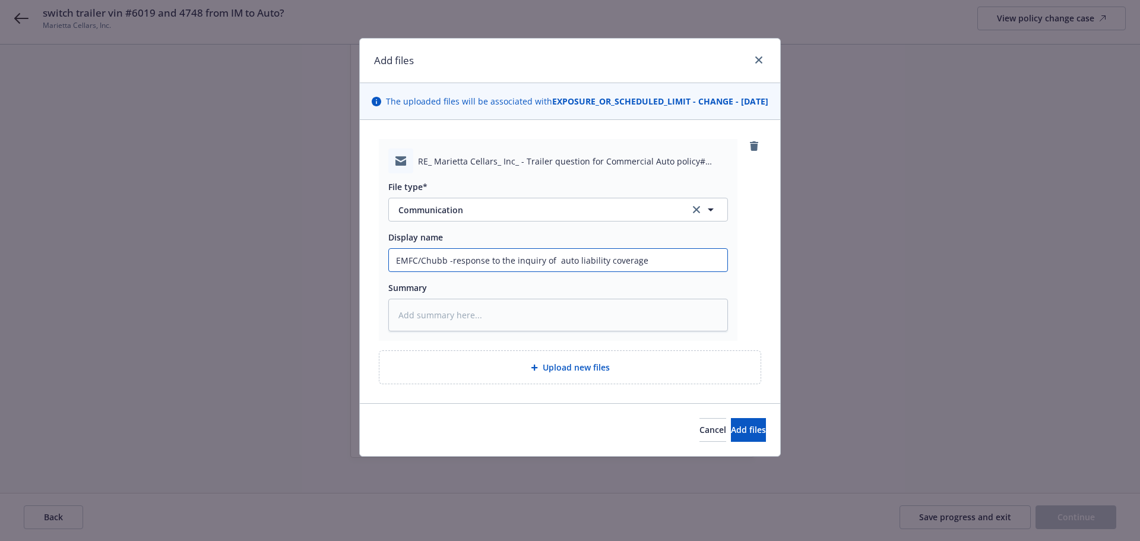
type textarea "x"
type input "EMFC/Chubb -response to the inquiry of i auto liability coverage"
type textarea "x"
type input "EMFC/Chubb -response to the inquiry of if auto liability coverage"
click at [656, 271] on input "EMFC/Chubb -response to the inquiry of if auto liability coverage" at bounding box center [558, 260] width 339 height 23
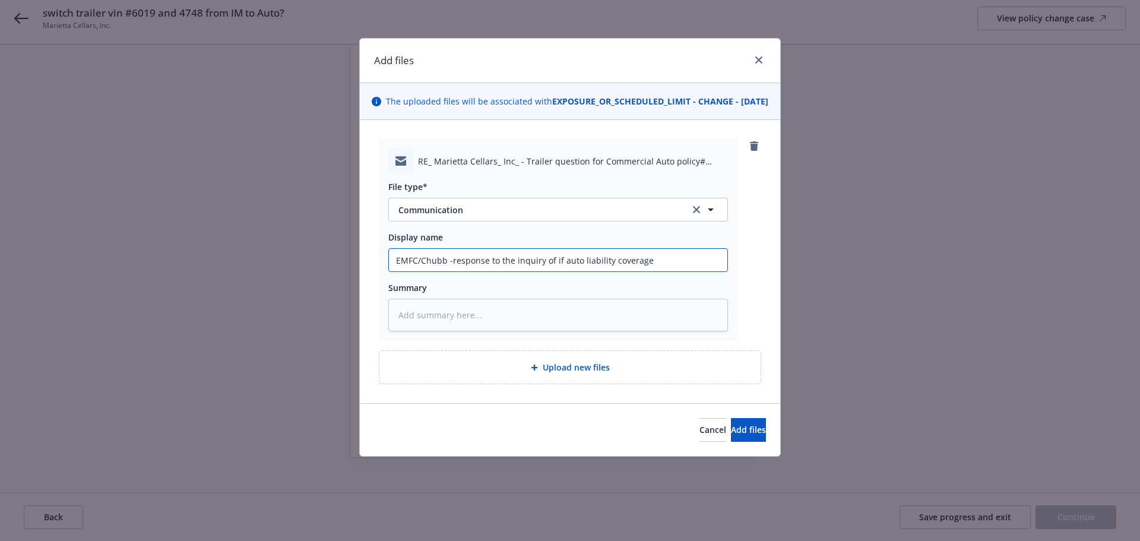
type textarea "x"
type input "EMFC/Chubb -response to the inquiry of if auto liability coverage c"
type textarea "x"
type input "EMFC/Chubb -response to the inquiry of if auto liability coverage co"
type textarea "x"
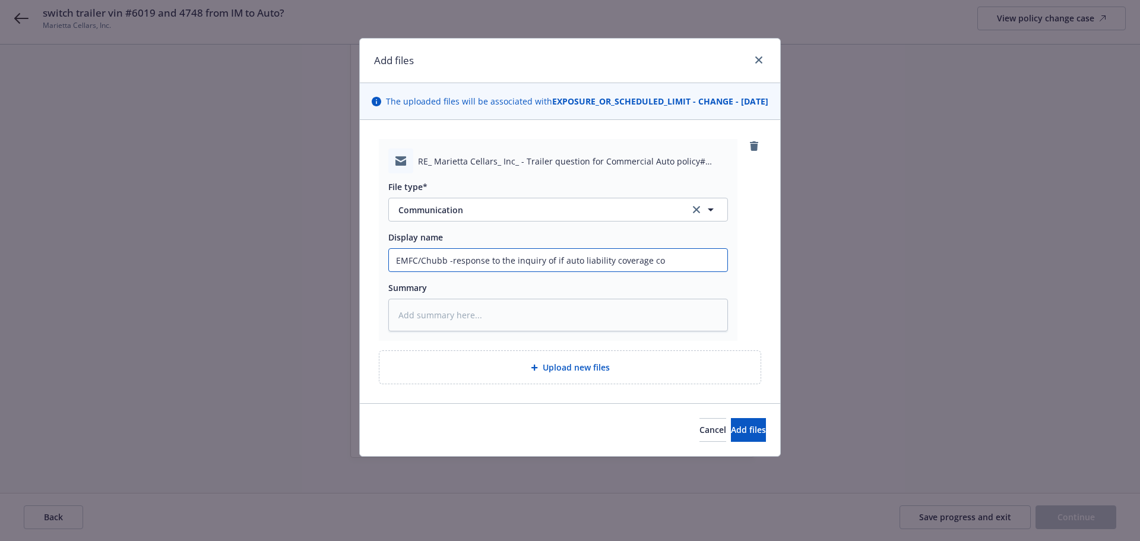
type input "EMFC/Chubb -response to the inquiry of if auto liability coverage cov"
type textarea "x"
type input "EMFC/Chubb -response to the inquiry of if auto liability coverage cove"
type textarea "x"
type input "EMFC/Chubb -response to the inquiry of if auto liability coverage cover"
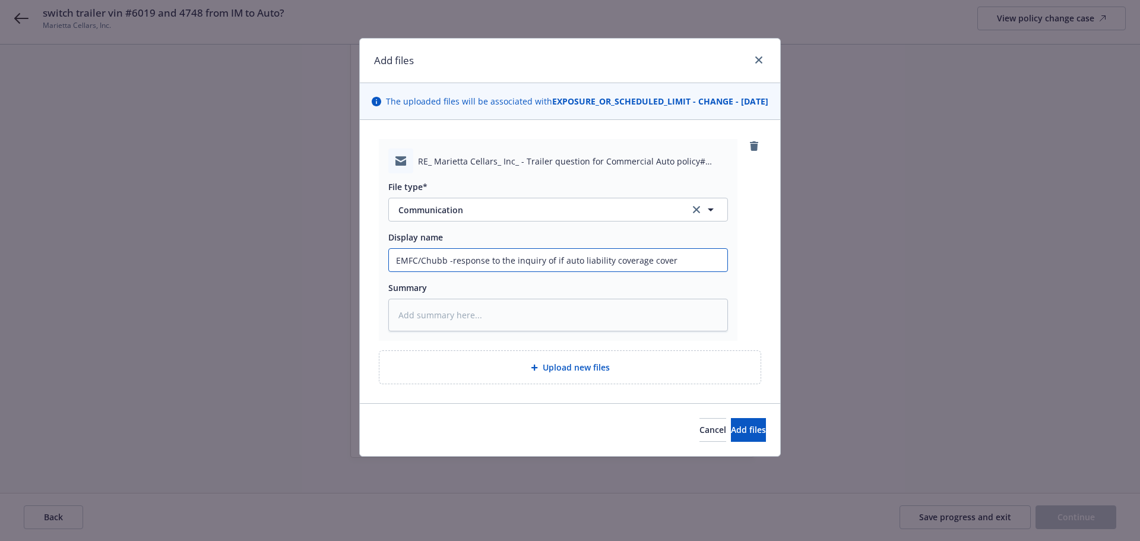
type textarea "x"
type input "EMFC/Chubb -response to the inquiry of if auto liability coverage covers"
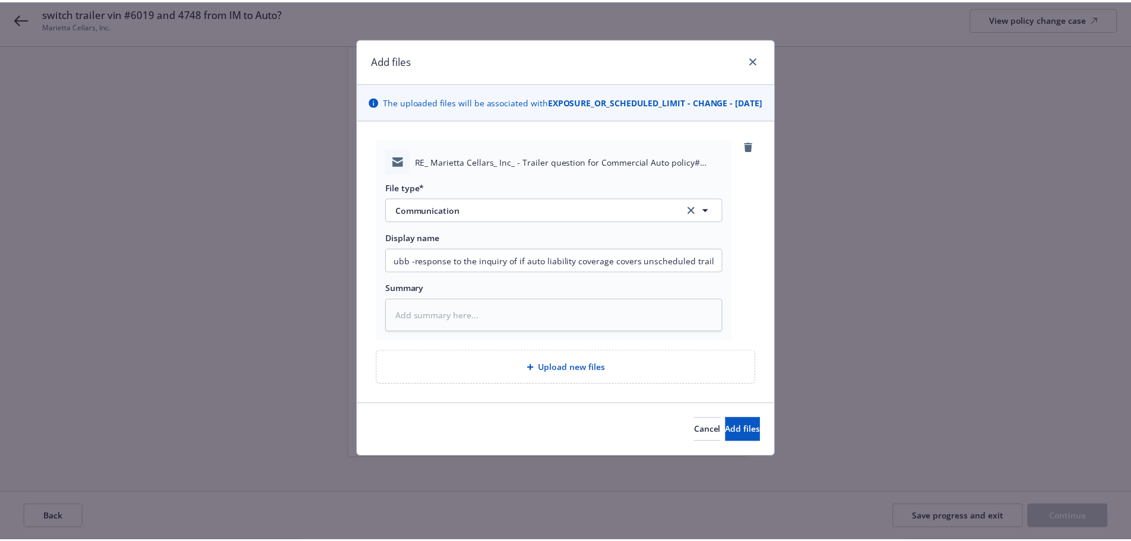
scroll to position [0, 0]
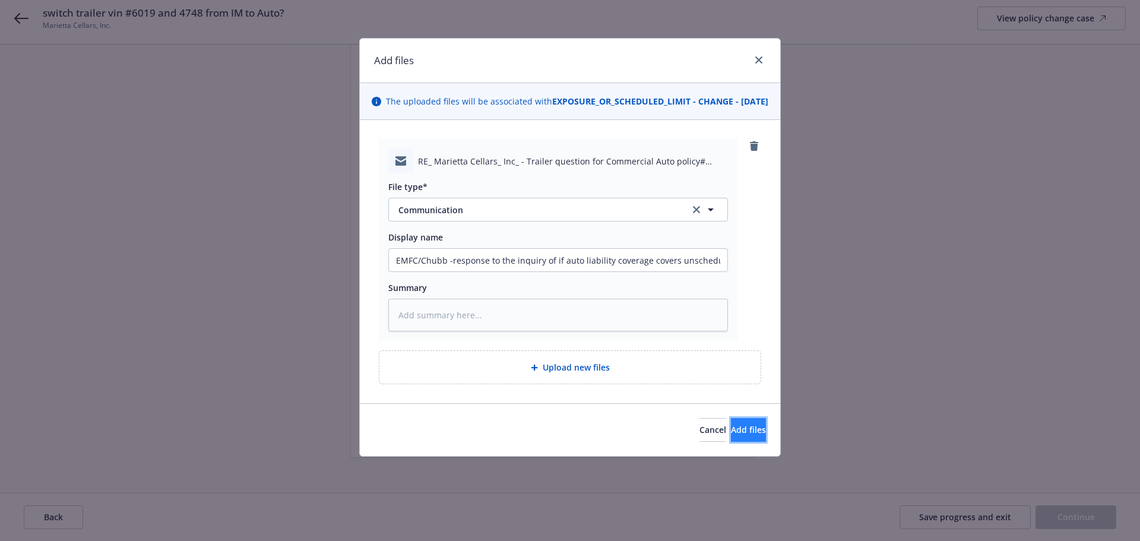
click at [731, 435] on span "Add files" at bounding box center [748, 429] width 35 height 11
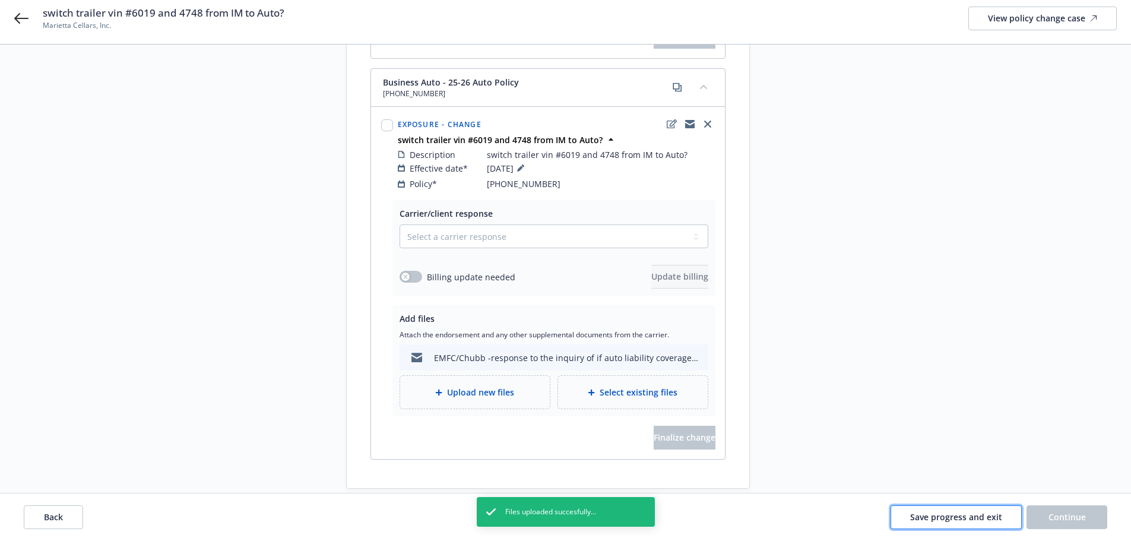
click at [925, 517] on span "Save progress and exit" at bounding box center [957, 516] width 92 height 11
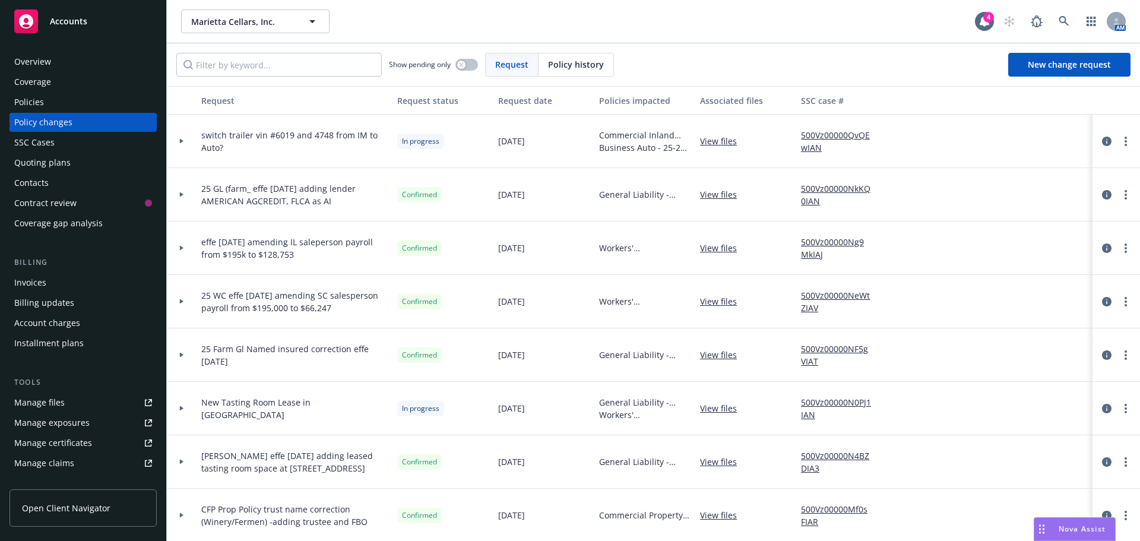
click at [21, 102] on div "Policies" at bounding box center [29, 102] width 30 height 19
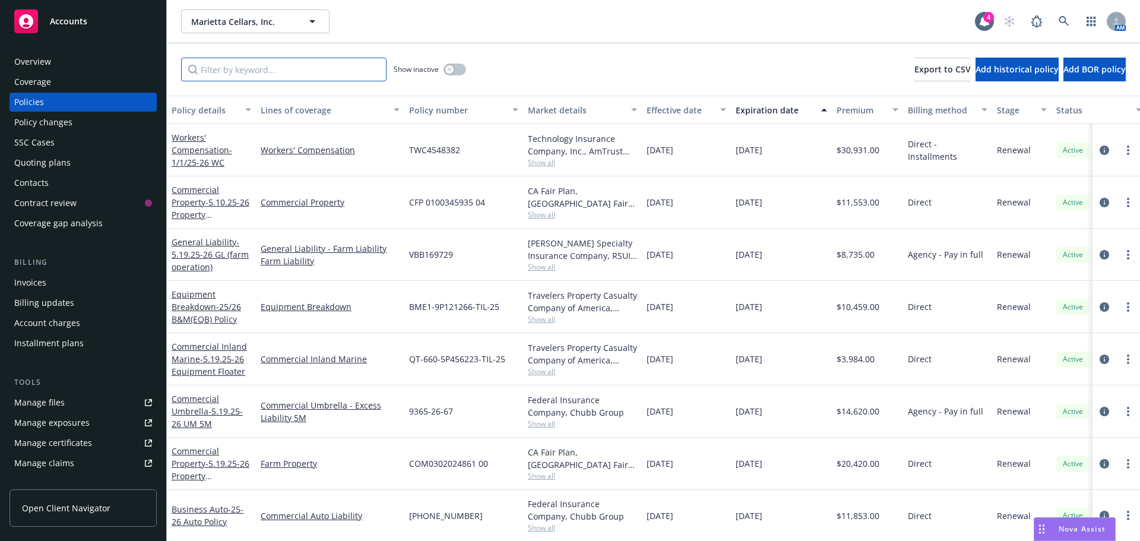
click at [211, 67] on input "Filter by keyword..." at bounding box center [284, 70] width 206 height 24
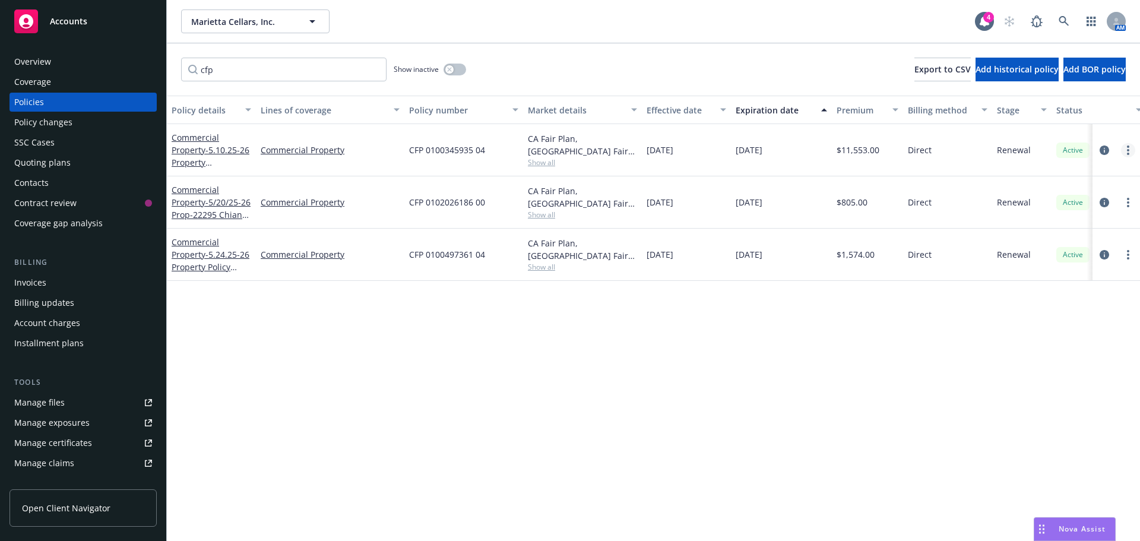
click at [1128, 150] on icon "more" at bounding box center [1128, 151] width 2 height 10
click at [1032, 220] on link "End policy" at bounding box center [1065, 222] width 140 height 24
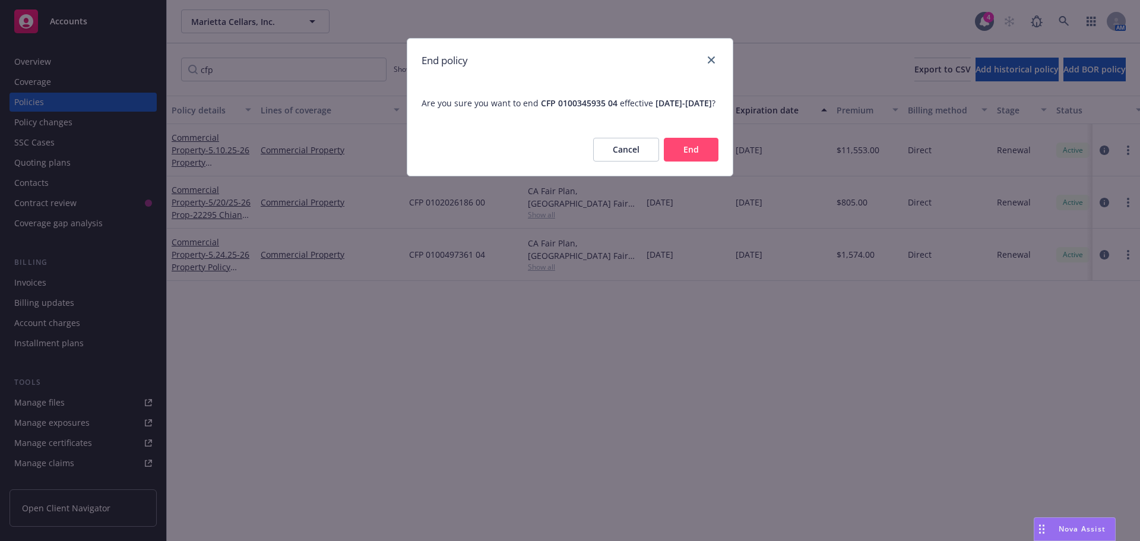
click at [703, 162] on button "End" at bounding box center [691, 150] width 55 height 24
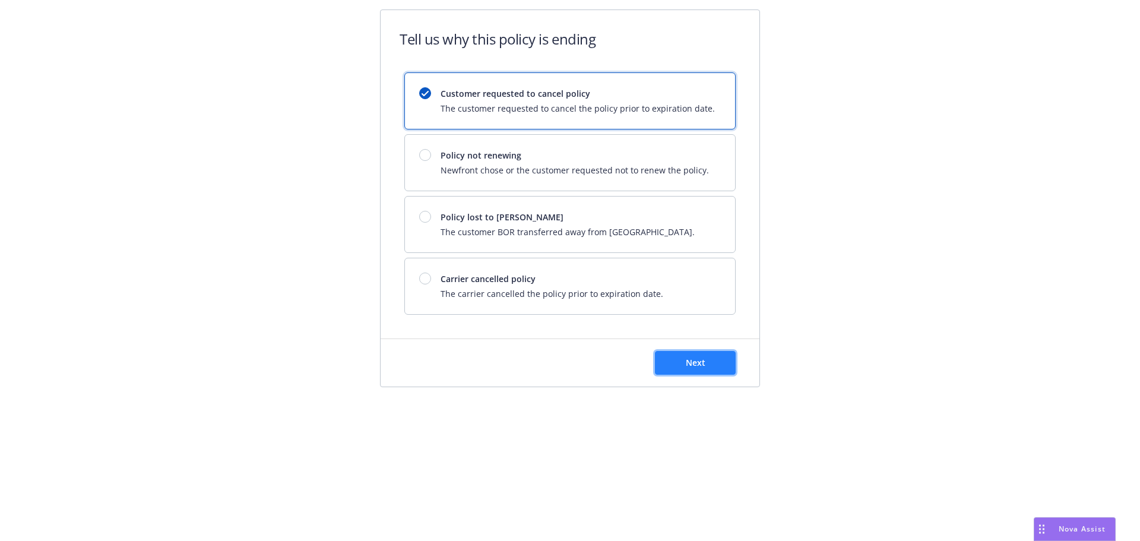
click at [687, 358] on span "Next" at bounding box center [696, 362] width 20 height 11
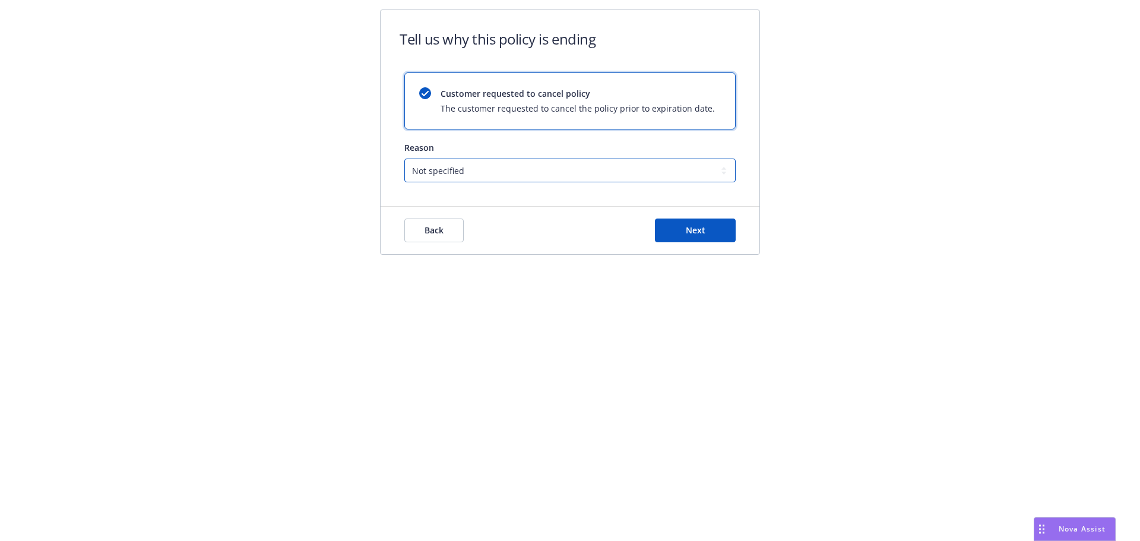
click at [479, 174] on select "Not specified Service Pricing Buyer change M&A, Bankruptcy, or Out of business …" at bounding box center [569, 171] width 331 height 24
click at [404, 159] on select "Not specified Service Pricing Buyer change M&A, Bankruptcy, or Out of business …" at bounding box center [569, 171] width 331 height 24
click at [451, 174] on select "Not specified Service Pricing Buyer change M&A, Bankruptcy, or Out of business …" at bounding box center [569, 171] width 331 height 24
click at [404, 159] on select "Not specified Service Pricing Buyer change M&A, Bankruptcy, or Out of business …" at bounding box center [569, 171] width 331 height 24
click at [700, 233] on span "Next" at bounding box center [696, 230] width 20 height 11
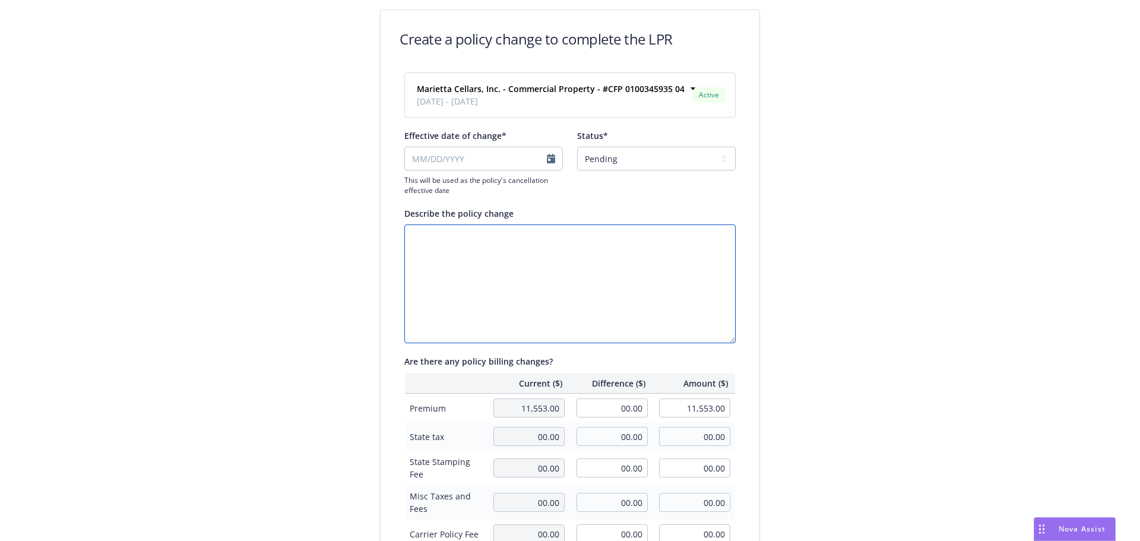
click at [540, 256] on textarea "Describe the policy change" at bounding box center [569, 284] width 331 height 119
click at [546, 167] on input "Effective date of change*" at bounding box center [483, 159] width 159 height 24
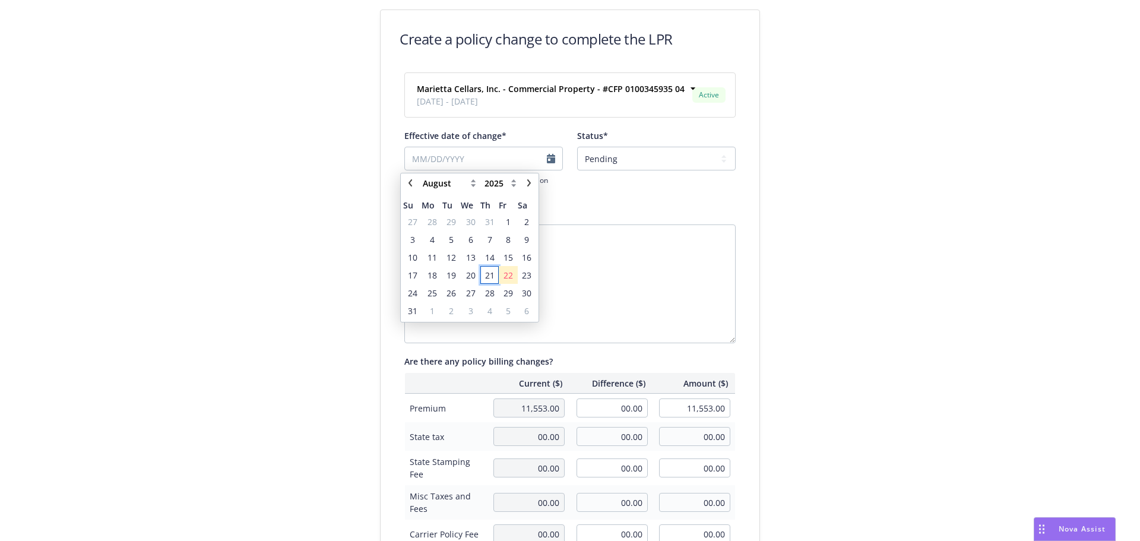
click at [497, 275] on span "21" at bounding box center [490, 275] width 16 height 15
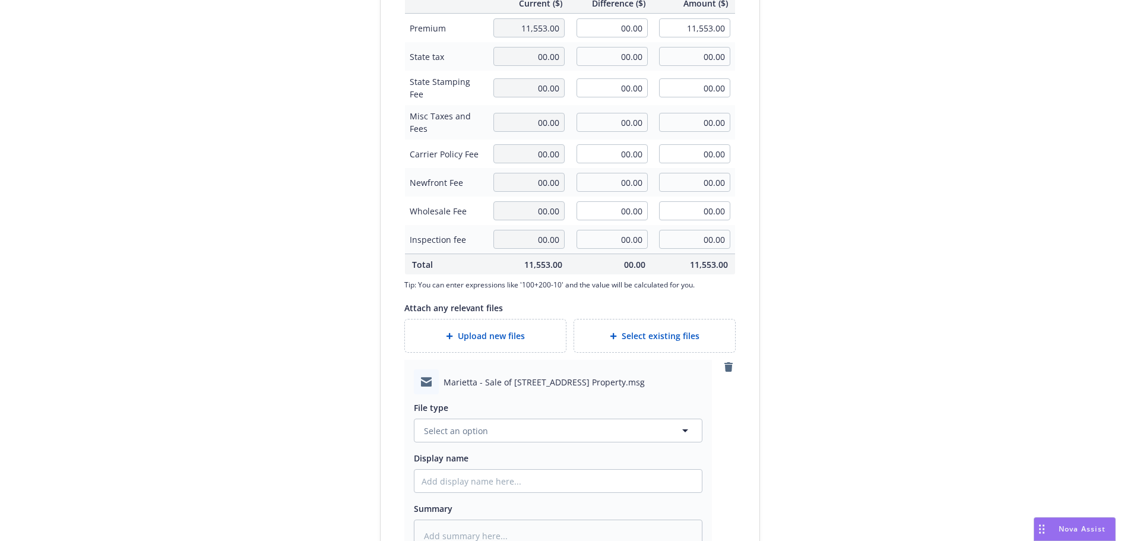
scroll to position [452, 0]
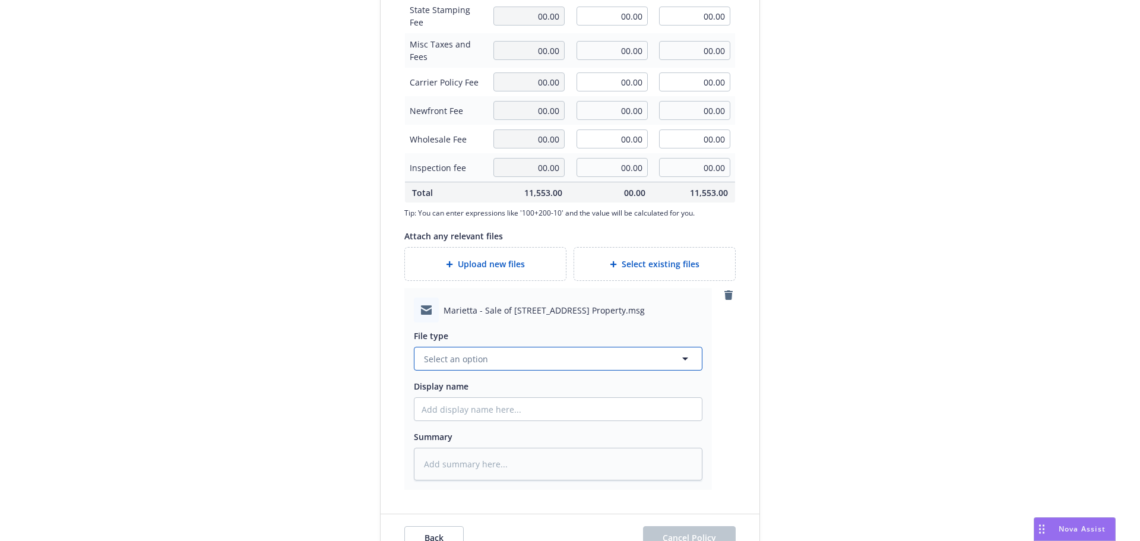
click at [447, 361] on span "Select an option" at bounding box center [456, 359] width 64 height 12
click at [445, 327] on div "Email" at bounding box center [436, 325] width 29 height 17
click at [446, 405] on input "Display name" at bounding box center [558, 409] width 287 height 23
click at [582, 413] on input "EMFI -client request to cancele" at bounding box center [558, 409] width 287 height 23
paste input "11971 Old Redwood Hwy"
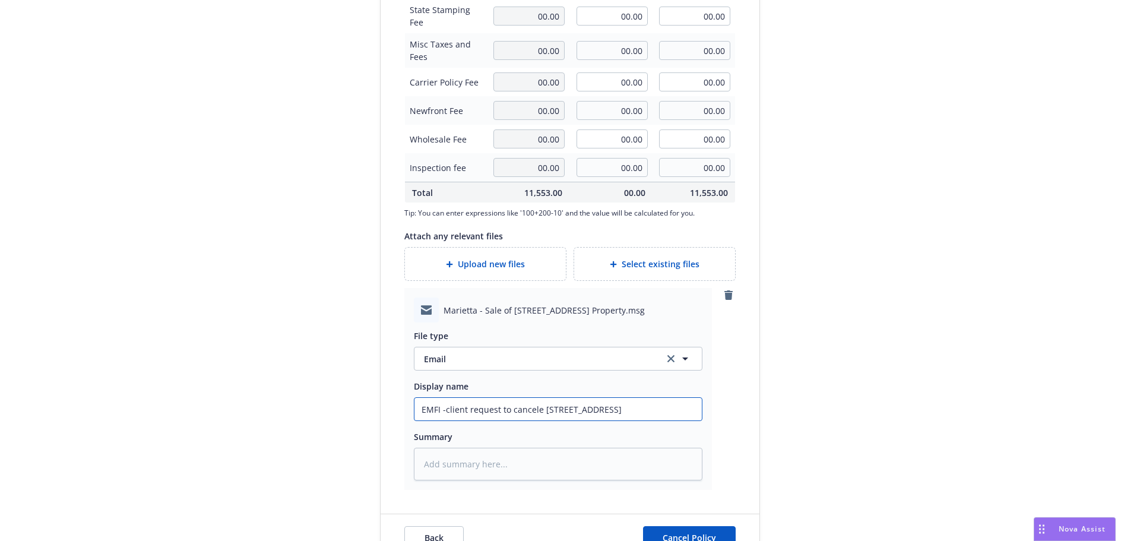
click at [537, 409] on input "EMFI -client request to cancele 11971 Old Redwood Hwy" at bounding box center [558, 409] width 287 height 23
click at [688, 412] on input "EMFI -client request to cancele property at 11971 Old Redwood Hwy" at bounding box center [558, 409] width 287 height 23
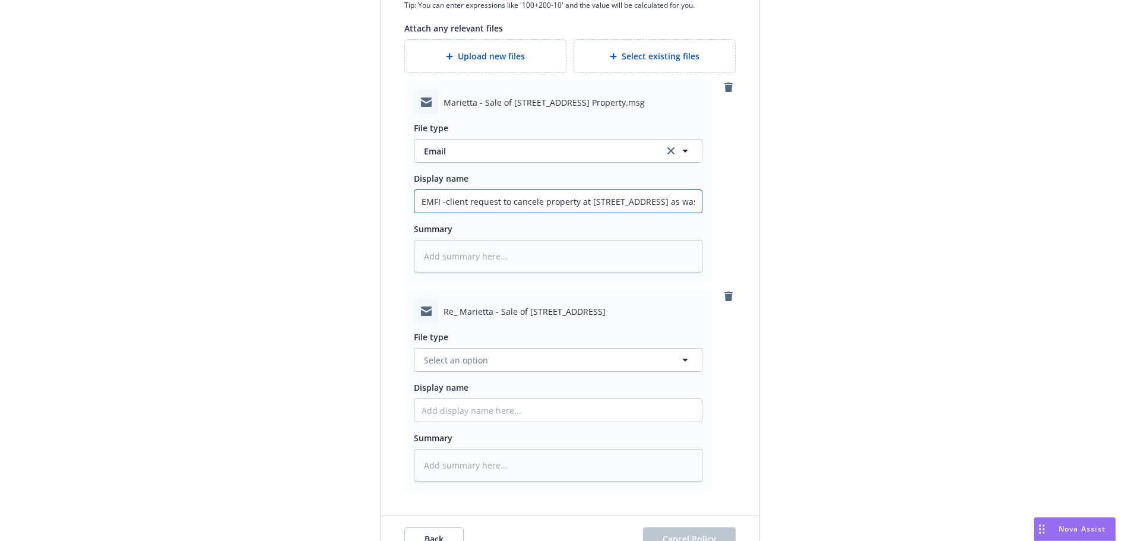
scroll to position [661, 0]
click at [441, 360] on span "Select an option" at bounding box center [456, 359] width 64 height 12
click at [451, 328] on span "Change request" at bounding box center [458, 326] width 64 height 12
click at [438, 154] on span "Email" at bounding box center [538, 150] width 229 height 12
click at [479, 185] on span "Change request" at bounding box center [458, 182] width 64 height 12
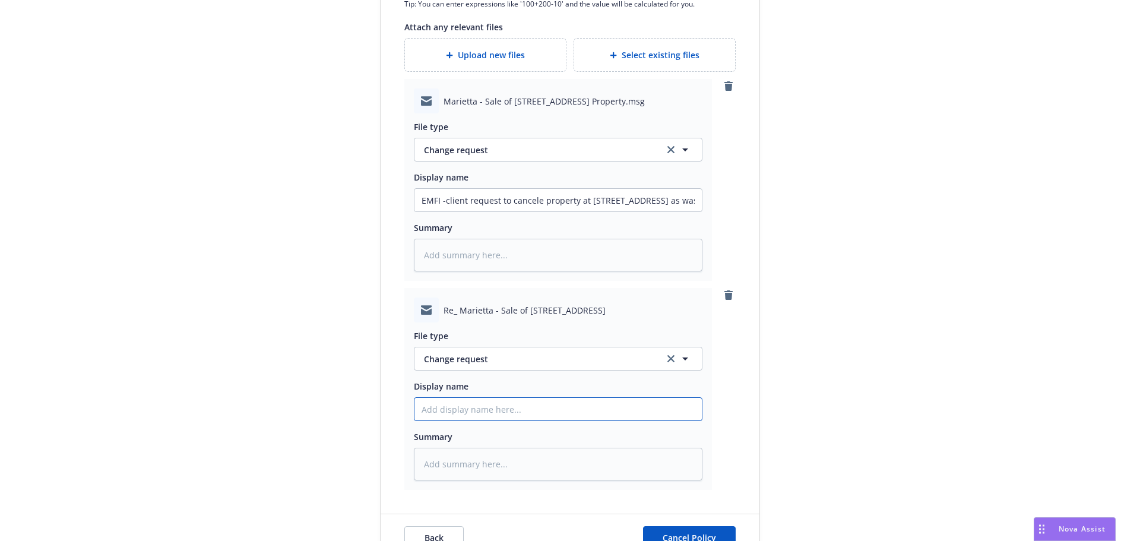
click at [442, 211] on input "Display name" at bounding box center [558, 200] width 287 height 23
click at [592, 211] on input "EMFI-client confirmed ok to cancel effe" at bounding box center [558, 200] width 287 height 23
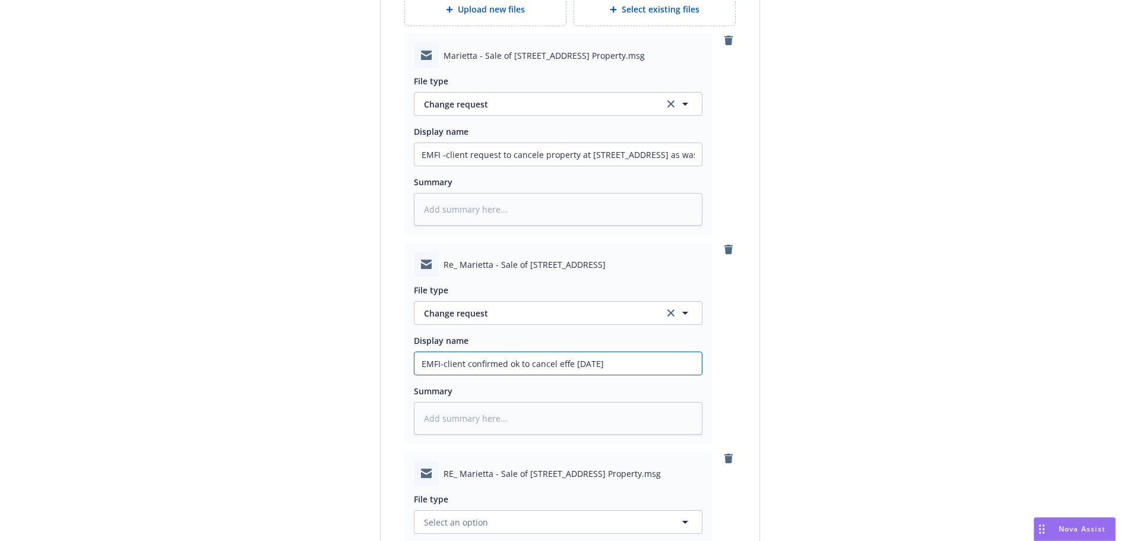
scroll to position [811, 0]
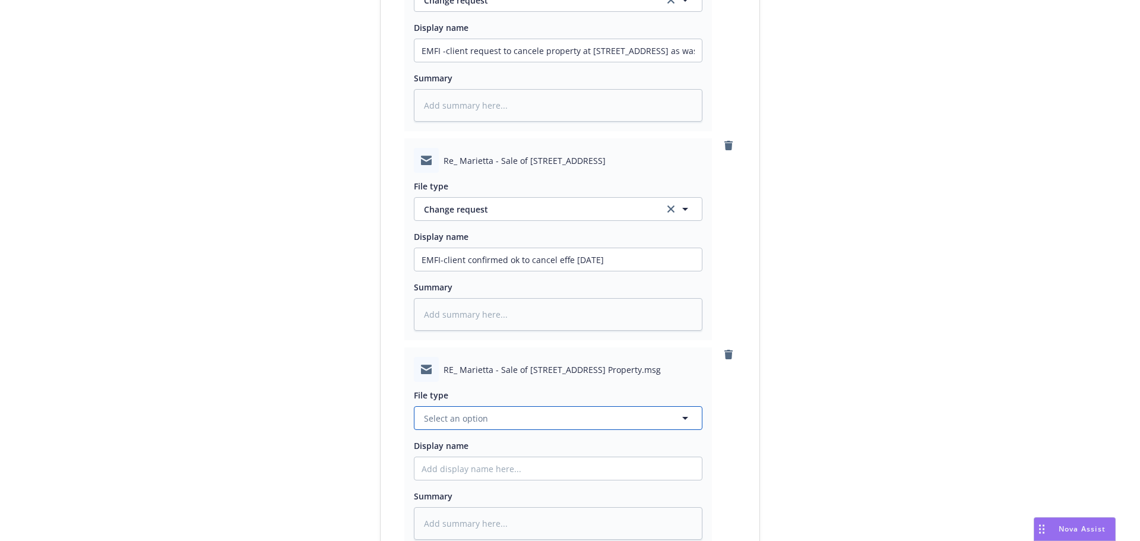
click at [439, 419] on span "Select an option" at bounding box center [456, 418] width 64 height 12
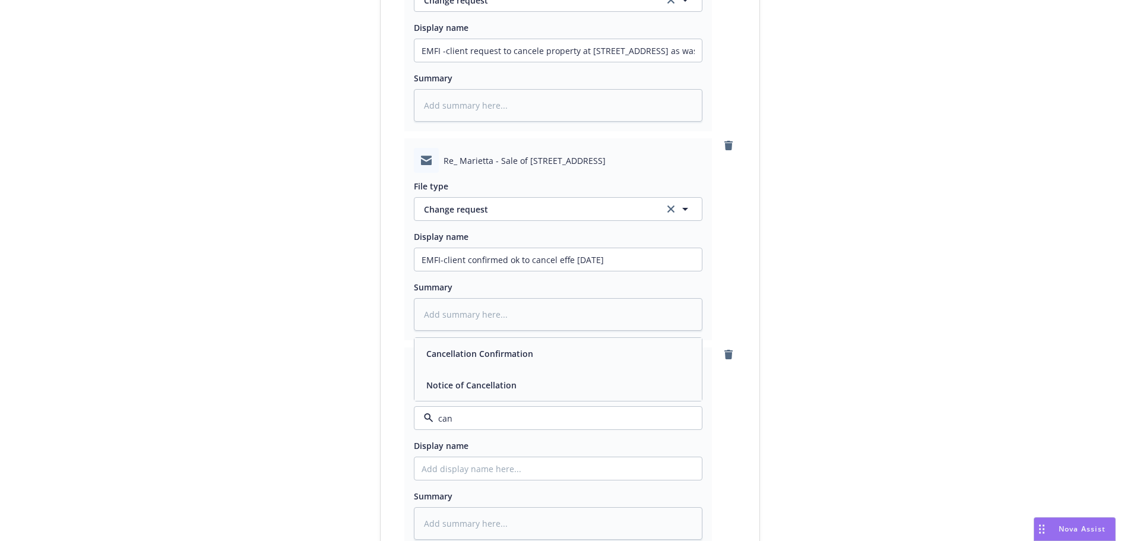
click at [482, 362] on div "Cancellation Confirmation" at bounding box center [479, 353] width 114 height 17
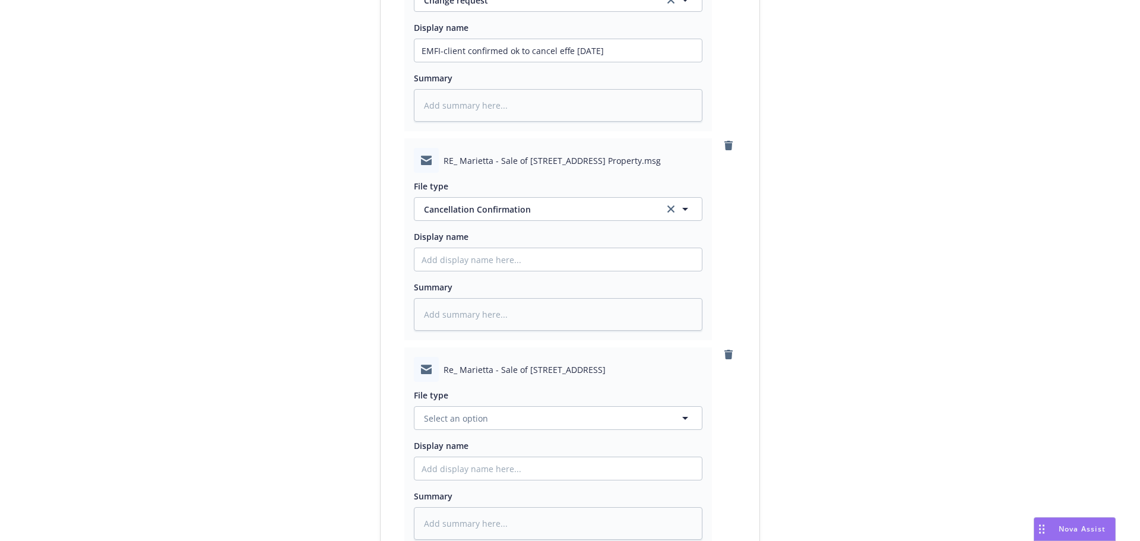
scroll to position [1110, 0]
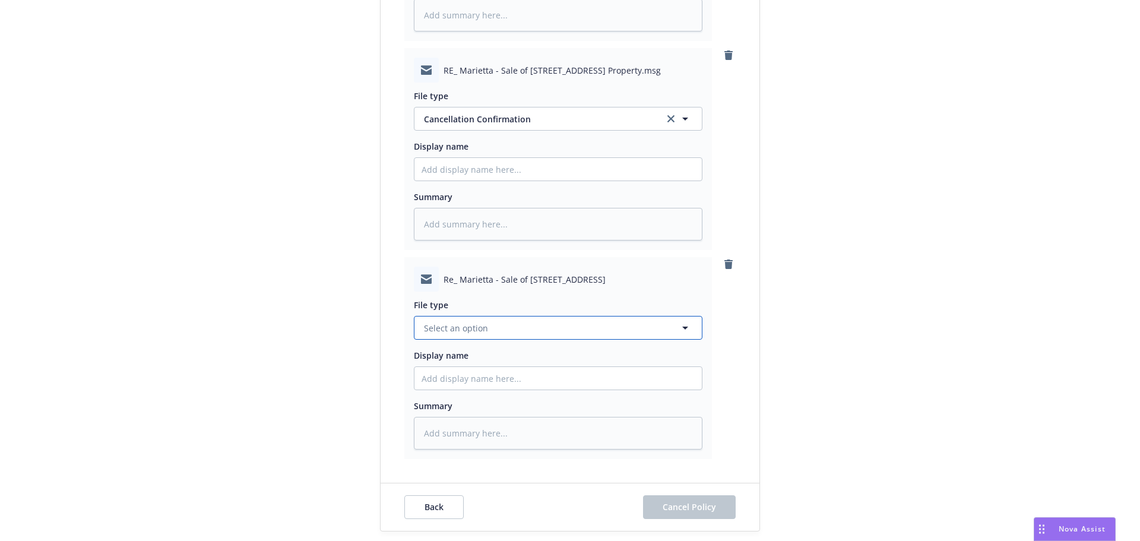
click at [450, 330] on span "Select an option" at bounding box center [456, 328] width 64 height 12
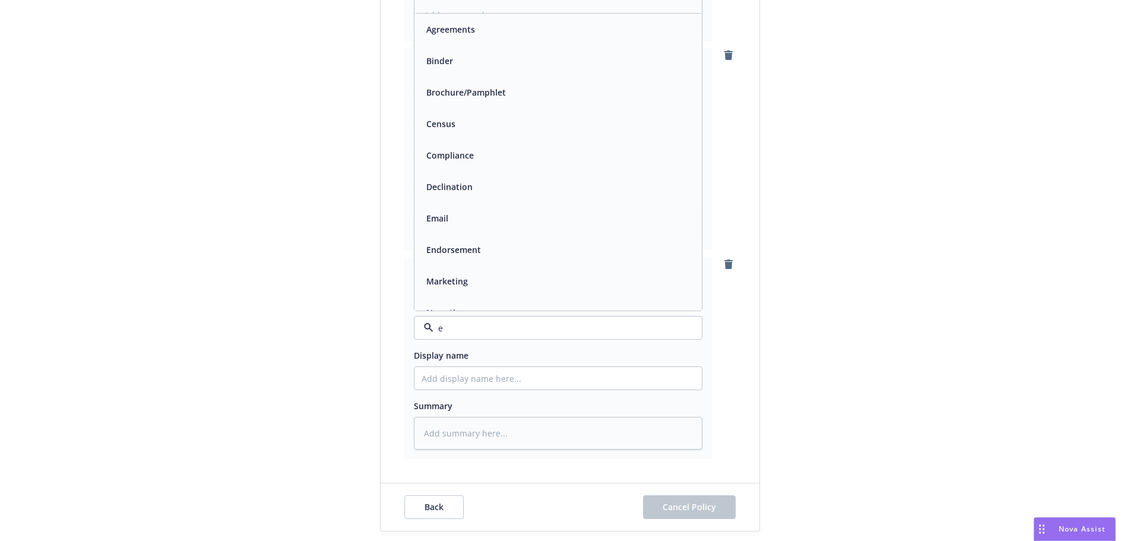
click at [445, 208] on div "Email" at bounding box center [558, 218] width 287 height 31
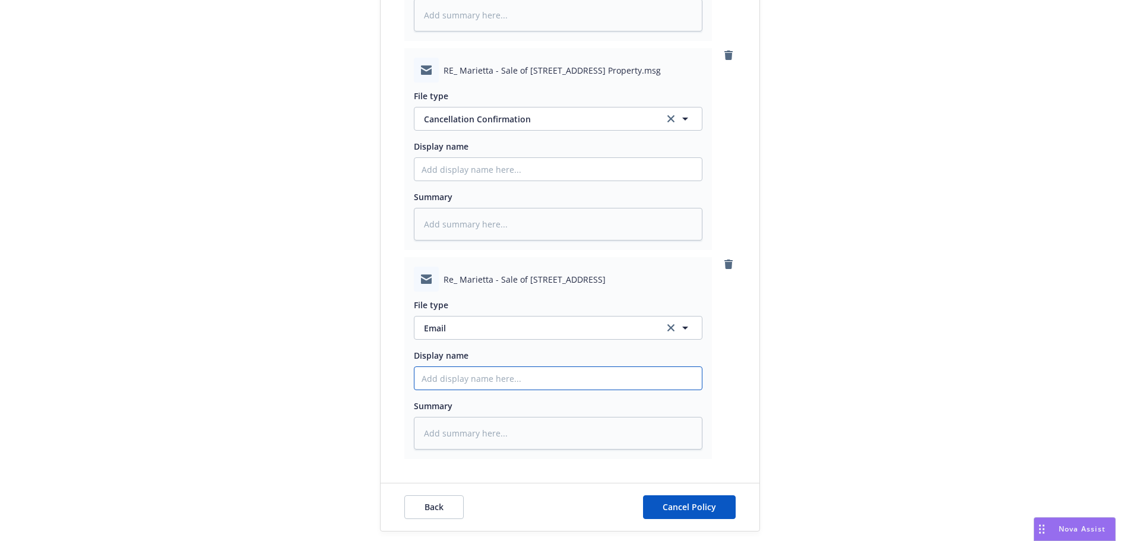
click at [694, 509] on span "Cancel Policy" at bounding box center [689, 506] width 53 height 11
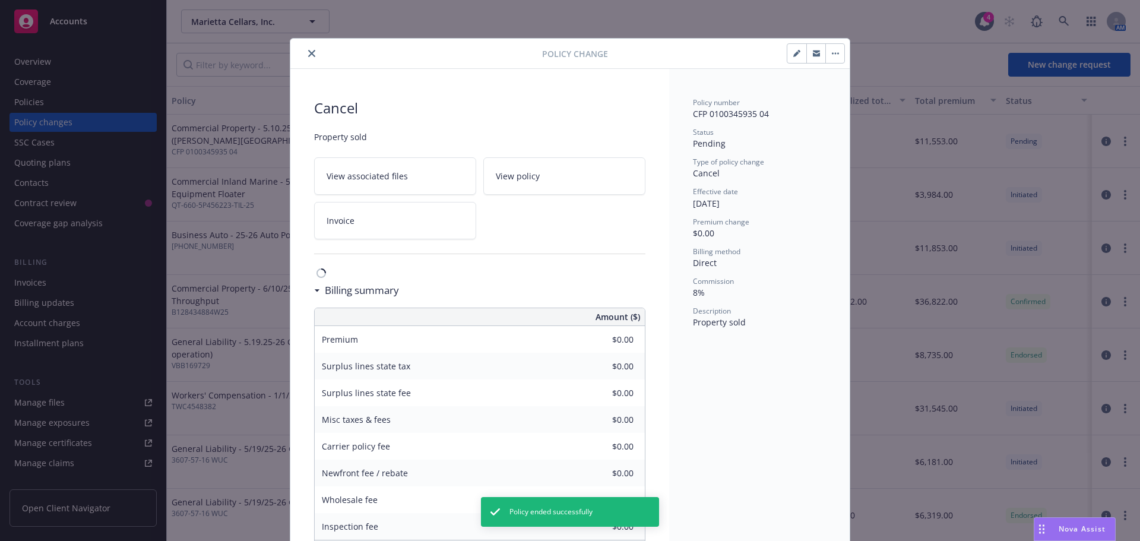
scroll to position [36, 0]
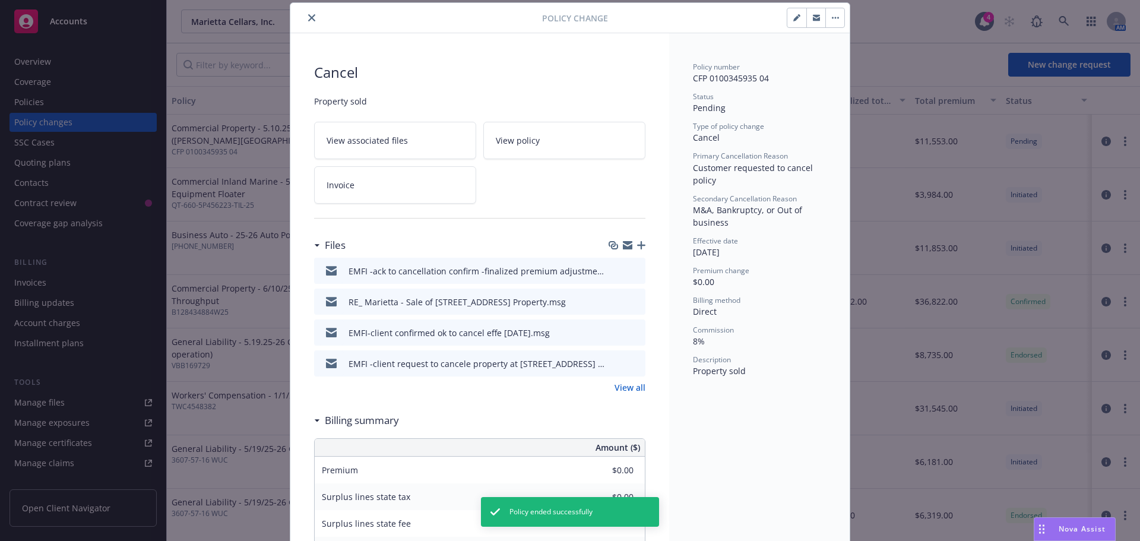
click at [308, 18] on icon "close" at bounding box center [311, 17] width 7 height 7
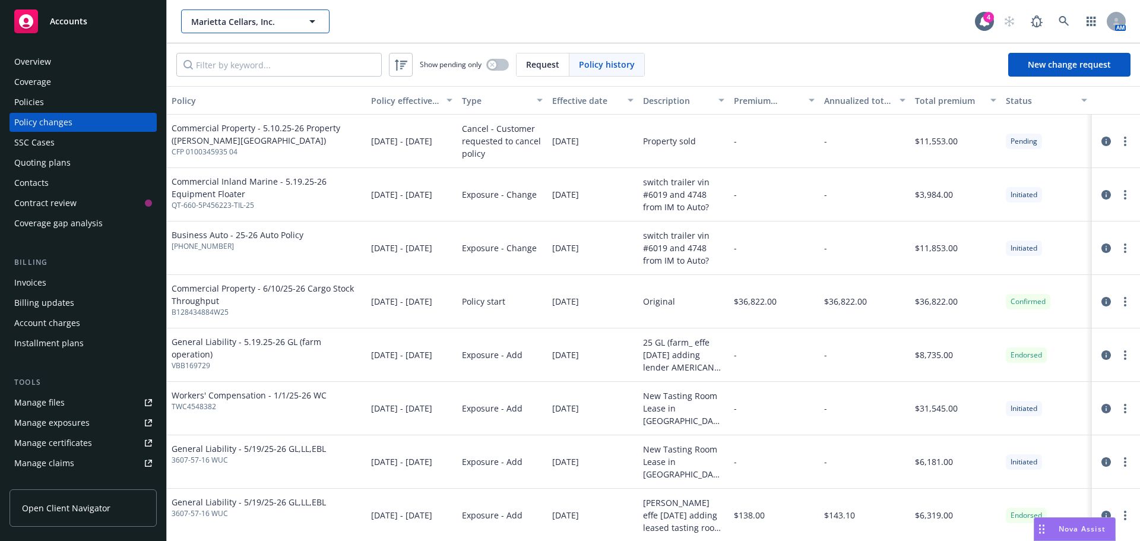
click at [222, 23] on span "Marietta Cellars, Inc." at bounding box center [242, 21] width 103 height 12
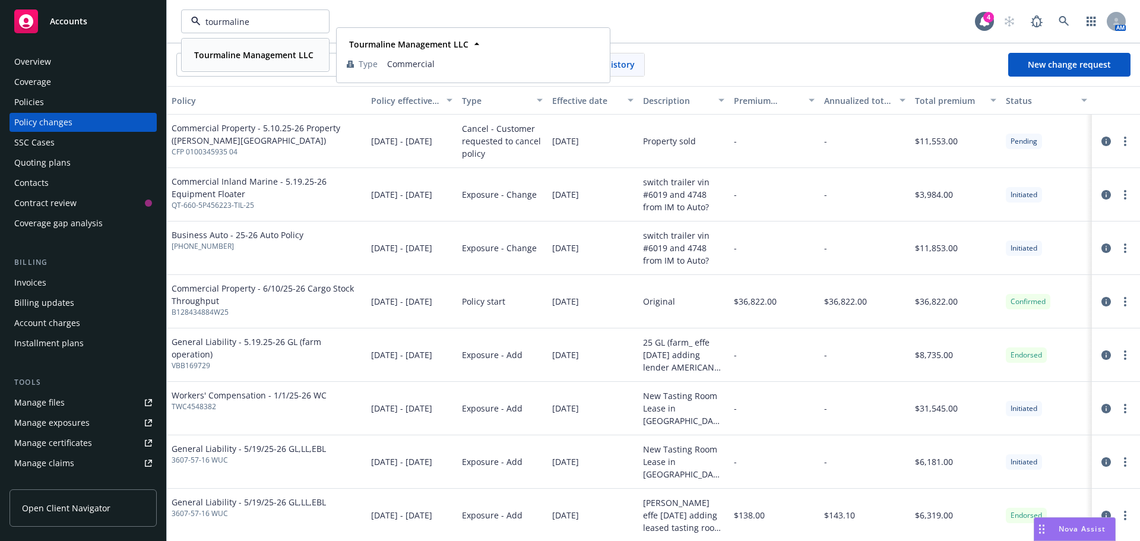
click at [229, 51] on strong "Tourmaline Management LLC" at bounding box center [253, 54] width 119 height 11
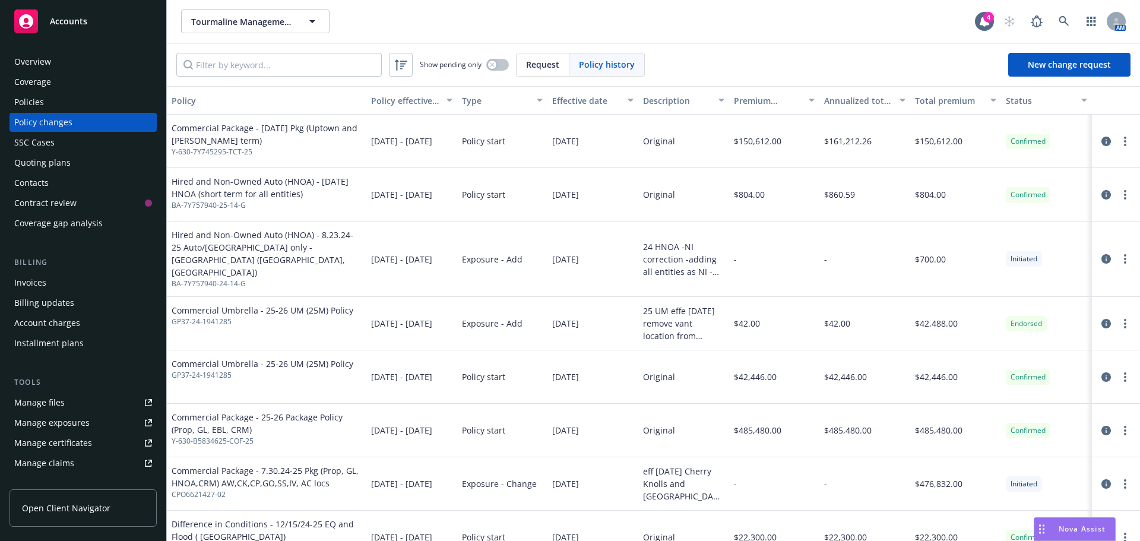
click at [48, 106] on div "Policies" at bounding box center [83, 102] width 138 height 19
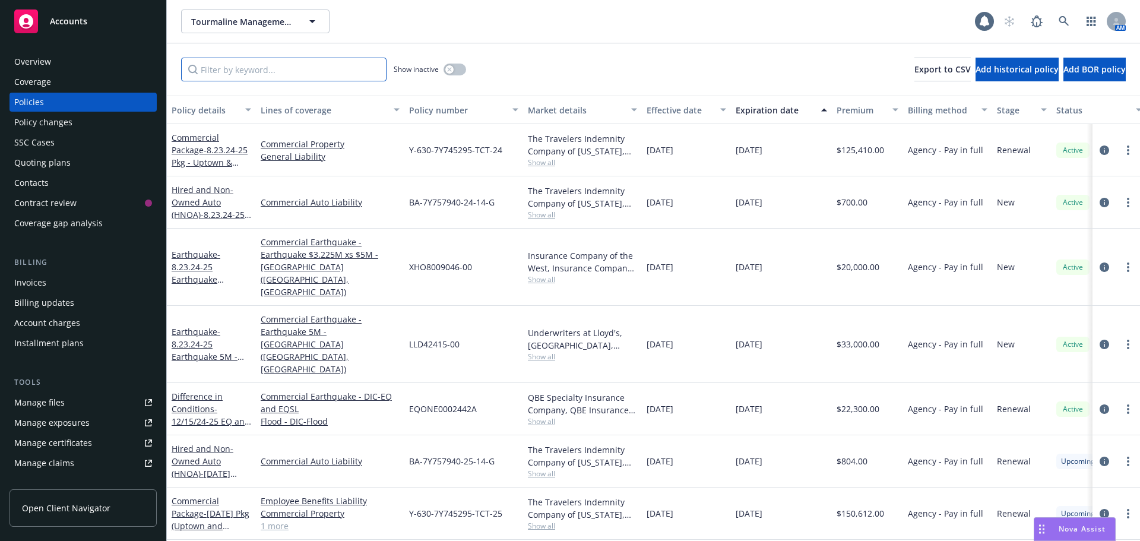
click at [204, 71] on input "Filter by keyword..." at bounding box center [284, 70] width 206 height 24
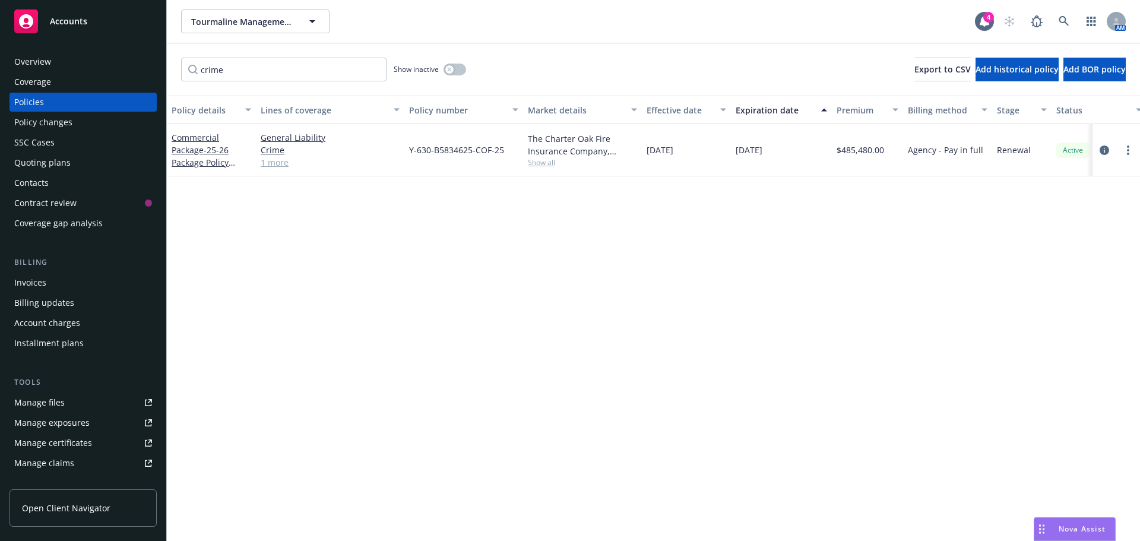
click at [34, 167] on div "Quoting plans" at bounding box center [42, 162] width 56 height 19
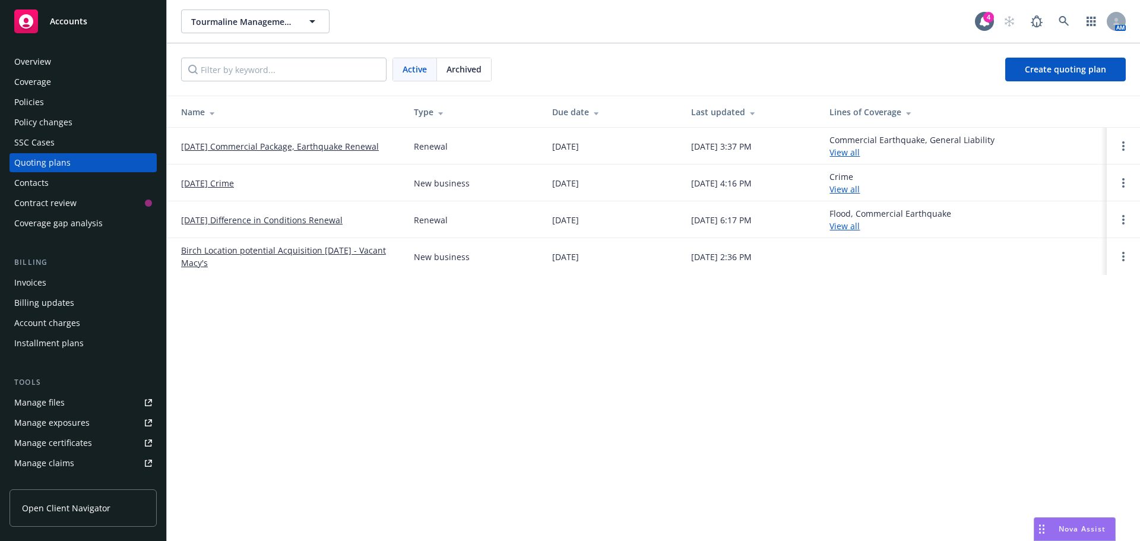
click at [219, 187] on link "8/19/2025 Crime" at bounding box center [207, 183] width 53 height 12
